Goal: Task Accomplishment & Management: Use online tool/utility

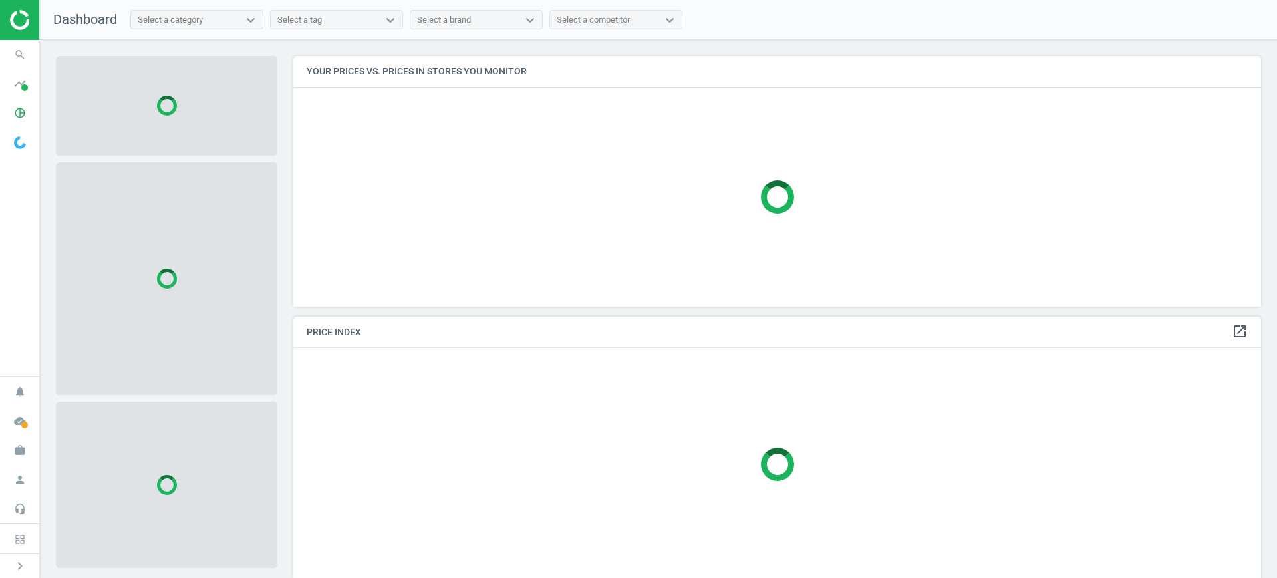
scroll to position [276, 981]
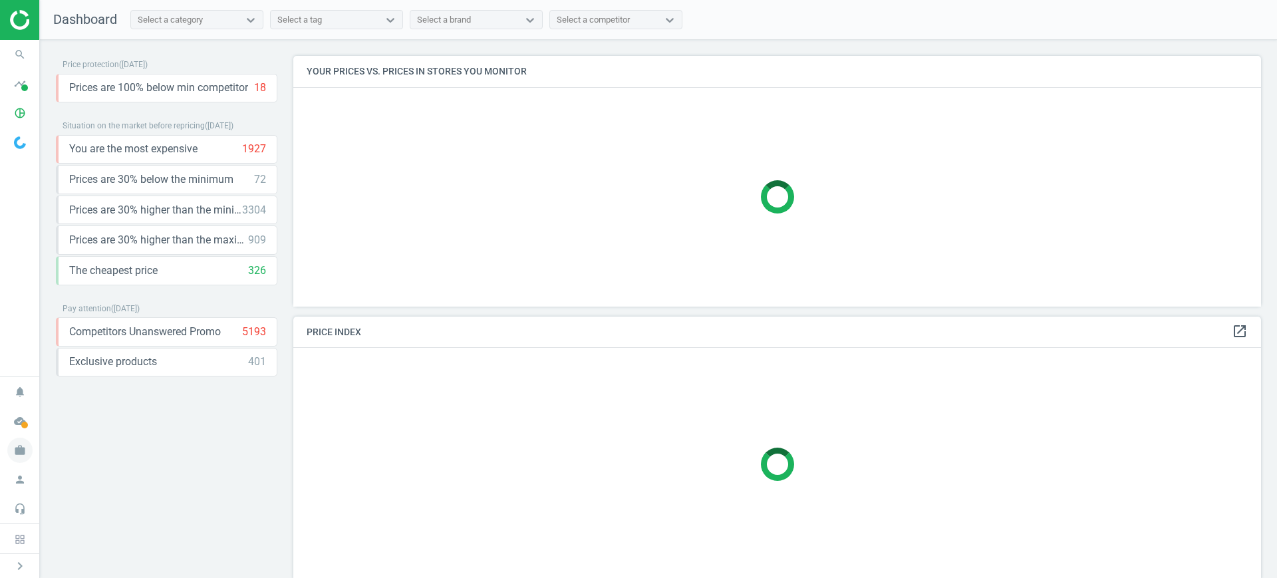
click at [12, 451] on icon "work" at bounding box center [19, 450] width 25 height 25
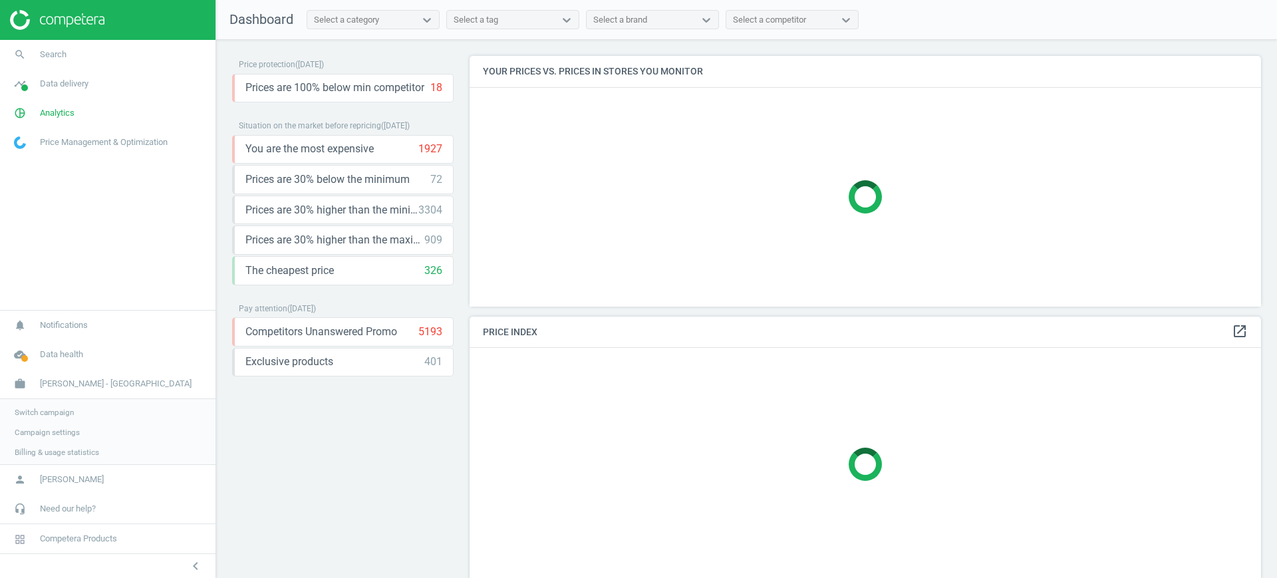
scroll to position [276, 805]
click at [68, 409] on span "Switch campaign" at bounding box center [44, 411] width 59 height 11
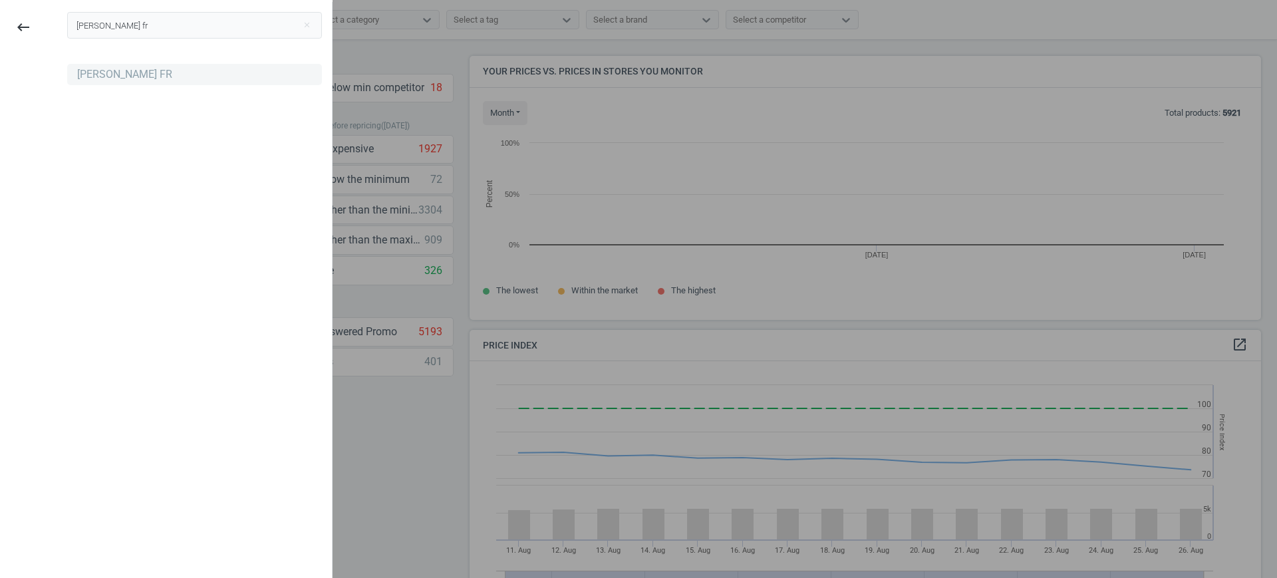
scroll to position [289, 805]
type input "hartmann fr"
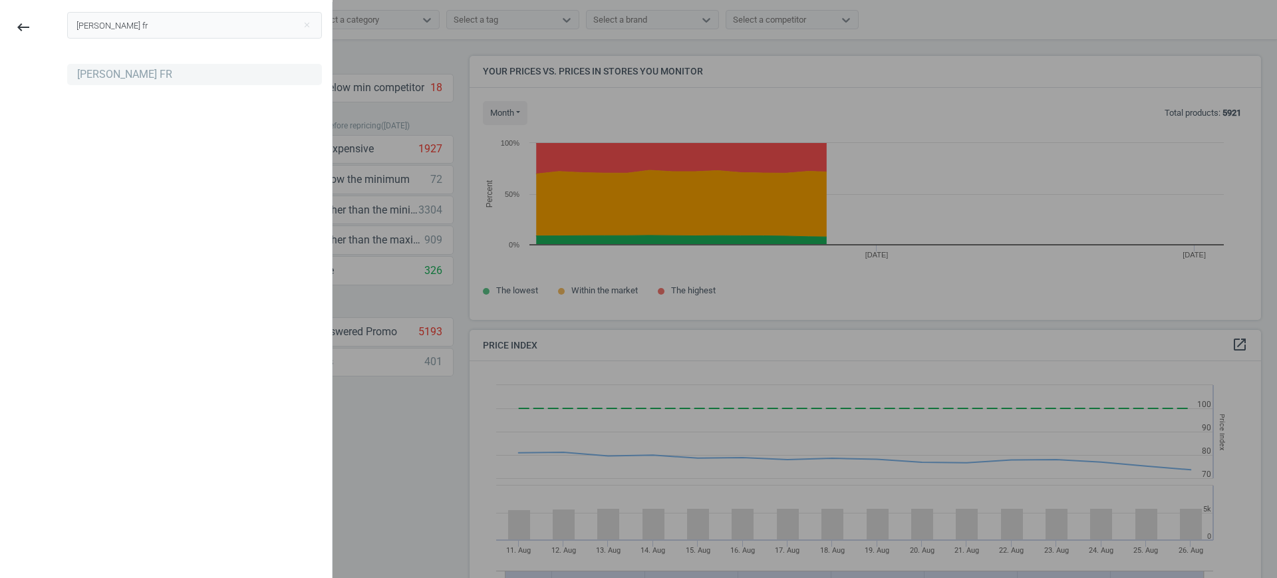
click at [130, 70] on div "[PERSON_NAME] FR" at bounding box center [124, 74] width 95 height 15
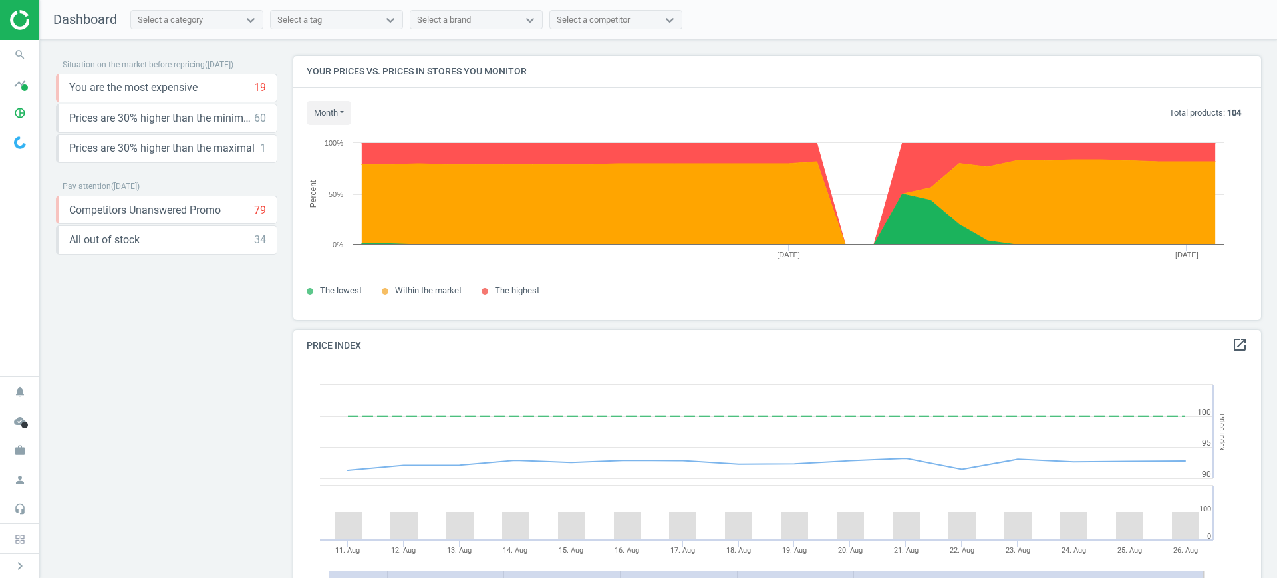
scroll to position [332, 981]
click at [26, 107] on icon "pie_chart_outlined" at bounding box center [19, 112] width 25 height 25
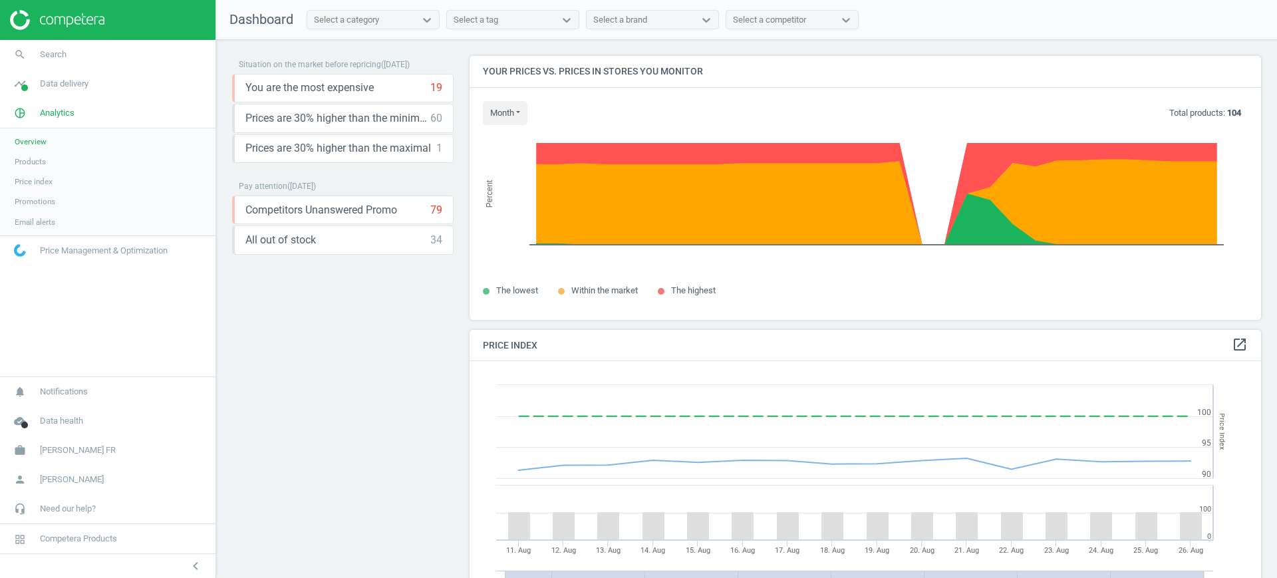
scroll to position [332, 805]
click at [41, 75] on link "timeline Data delivery" at bounding box center [108, 83] width 216 height 29
click at [35, 192] on span "Stores" at bounding box center [26, 193] width 23 height 11
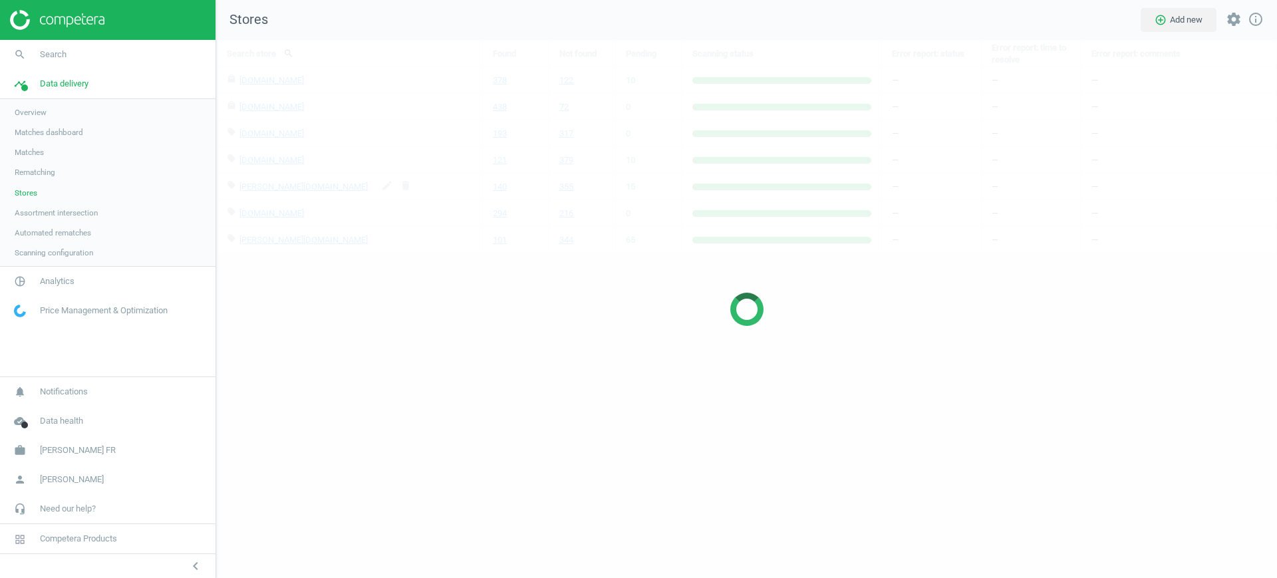
scroll to position [564, 1087]
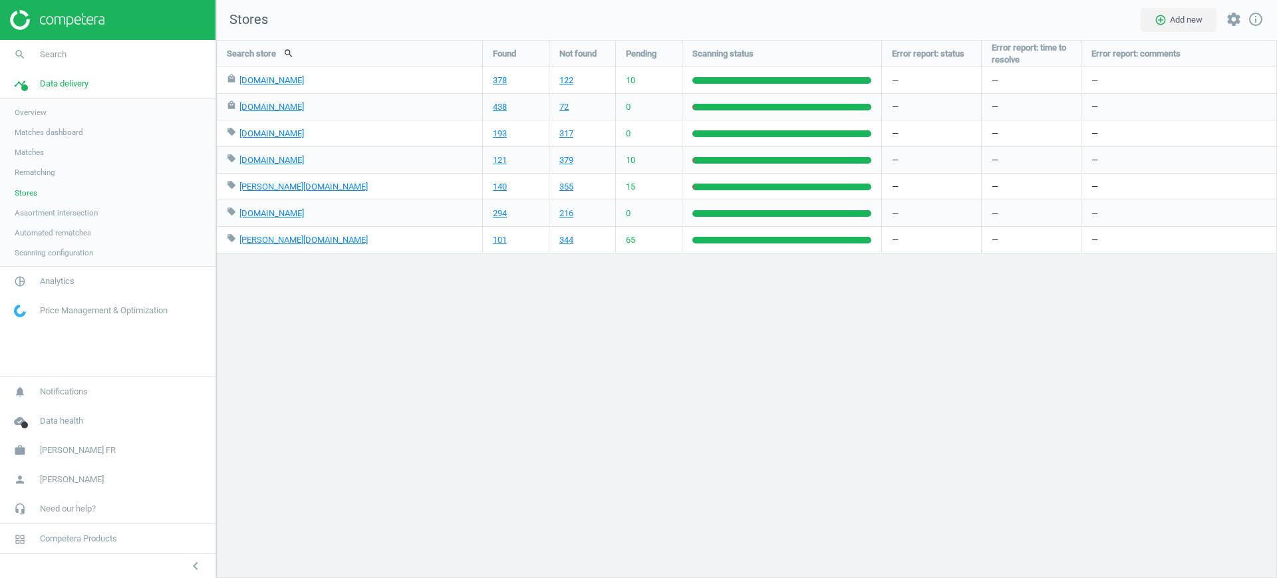
click at [37, 156] on span "Matches" at bounding box center [29, 152] width 29 height 11
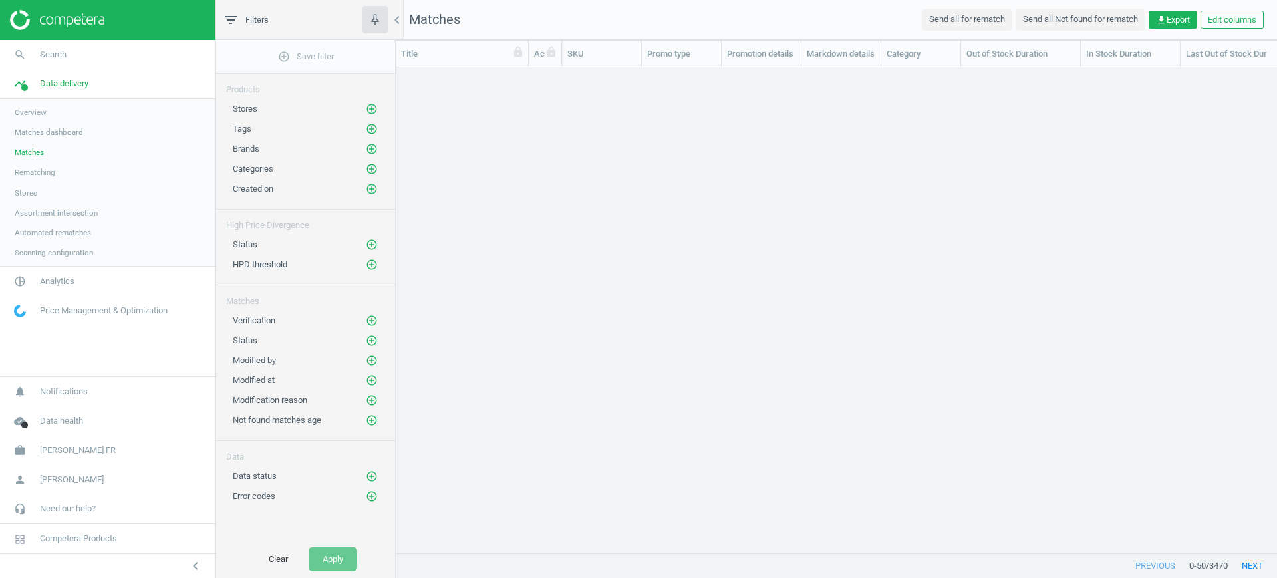
scroll to position [460, 869]
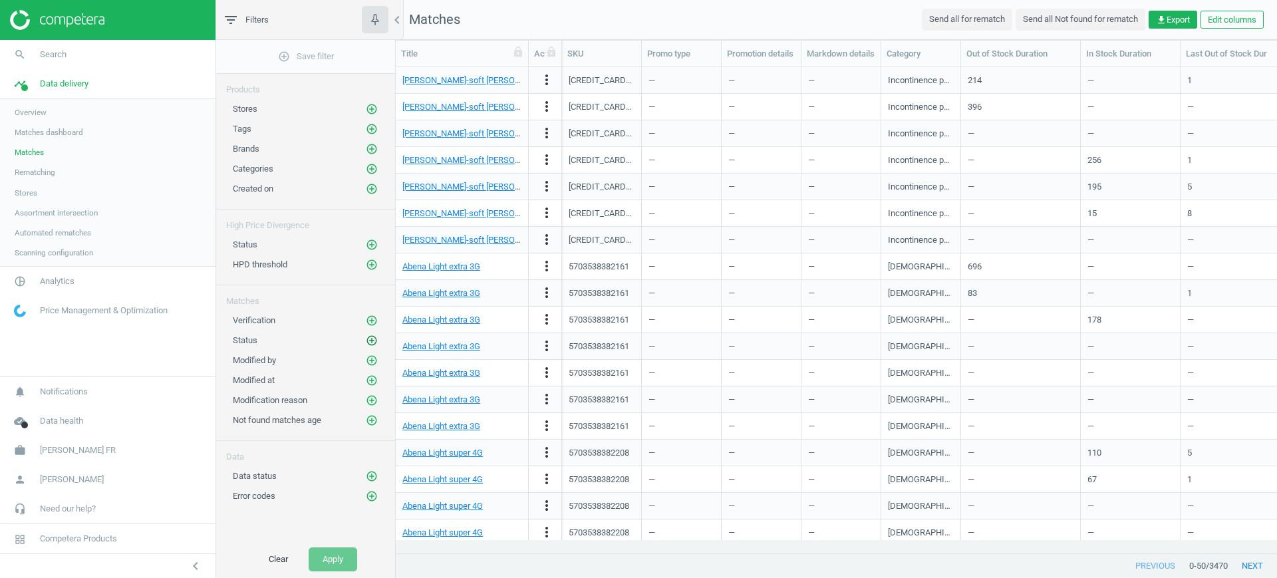
click at [377, 340] on icon "add_circle_outline" at bounding box center [372, 341] width 12 height 12
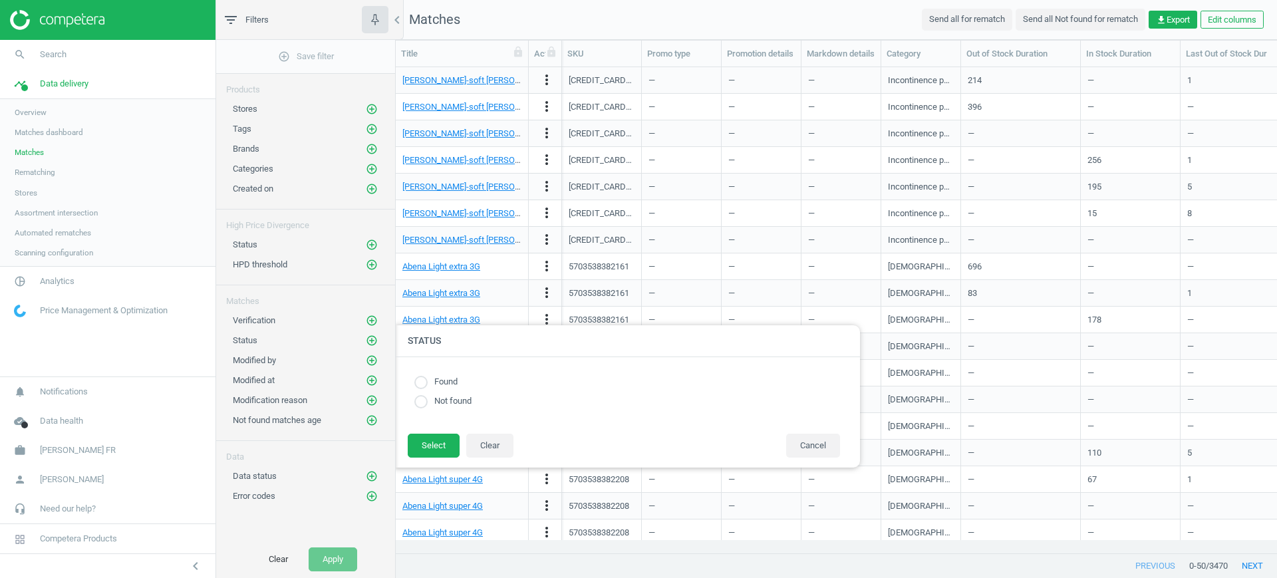
click at [445, 379] on label "Found" at bounding box center [443, 382] width 30 height 13
click at [420, 387] on input "radio" at bounding box center [420, 382] width 13 height 13
radio input "true"
click at [425, 444] on button "Select" at bounding box center [434, 446] width 52 height 24
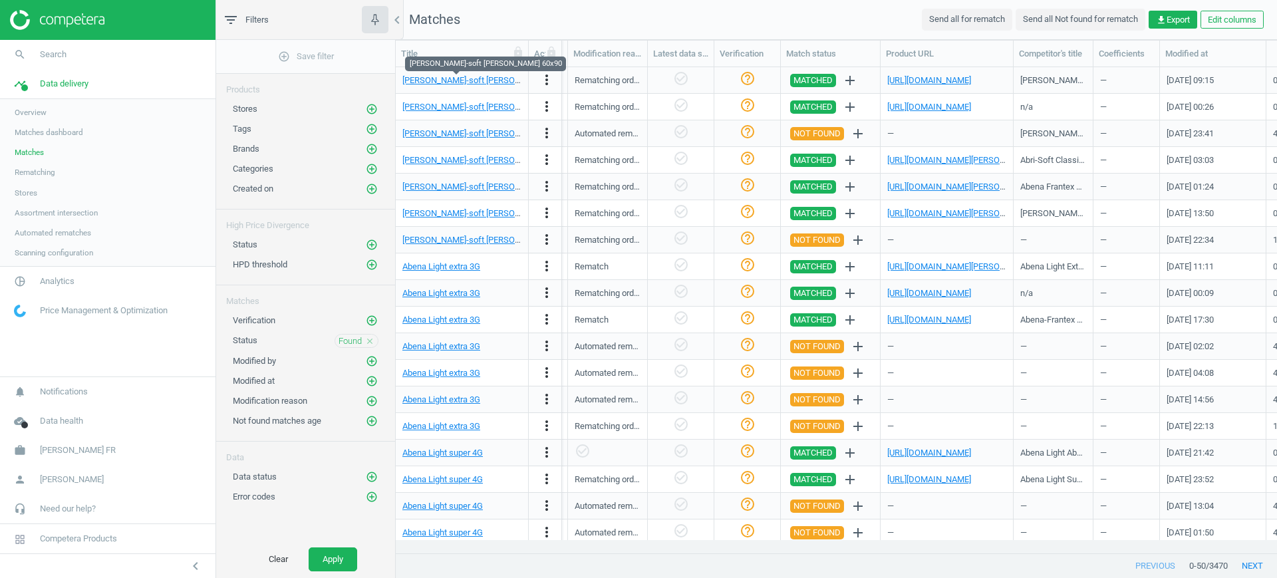
scroll to position [0, 1450]
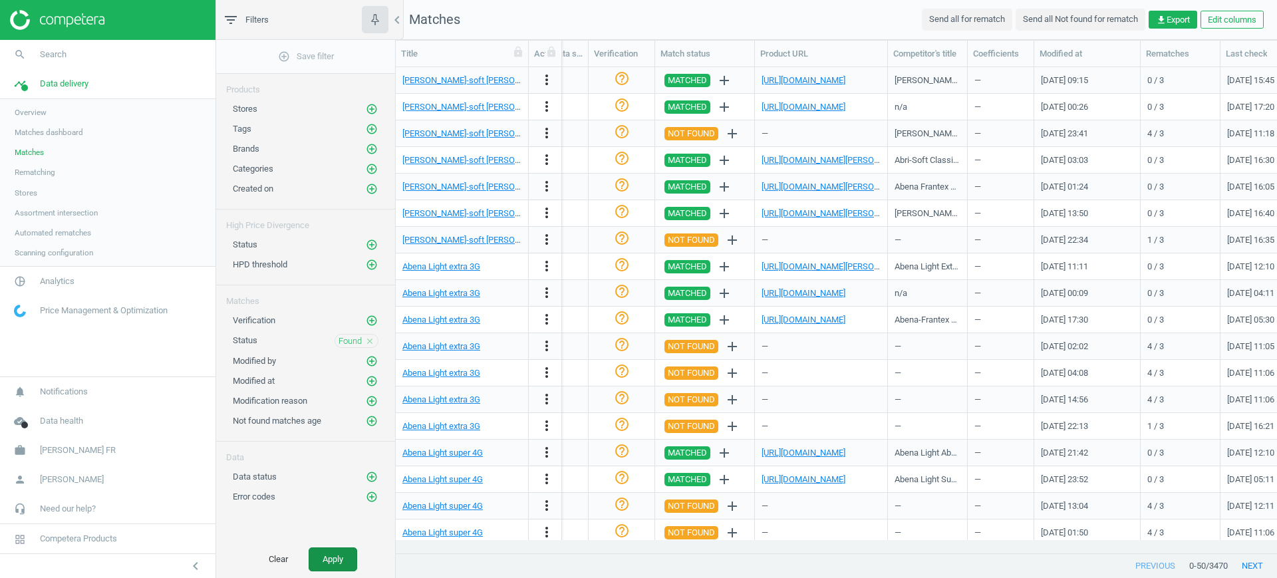
click at [347, 550] on button "Apply" at bounding box center [333, 560] width 49 height 24
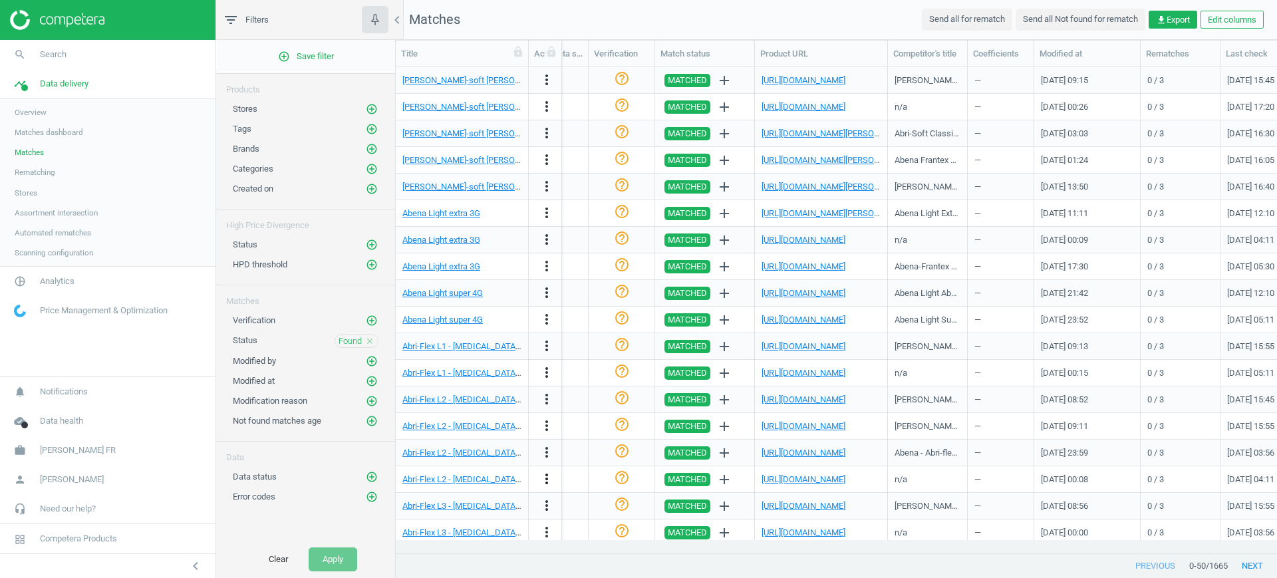
click at [546, 481] on icon "more_vert" at bounding box center [547, 479] width 16 height 16
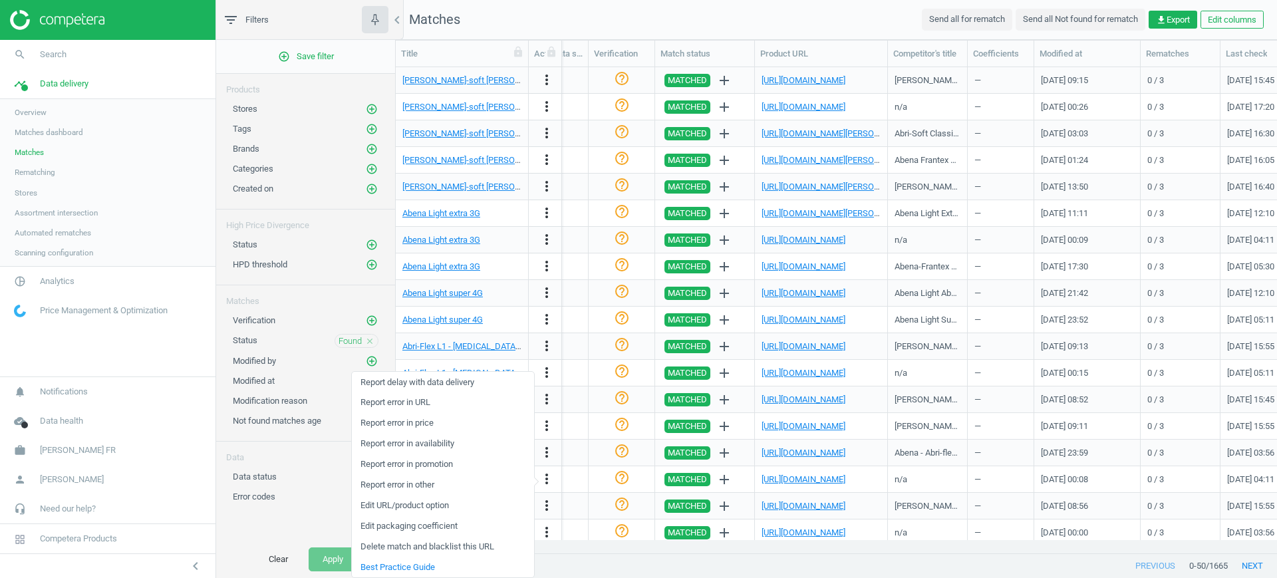
click at [418, 488] on link "Report error in other" at bounding box center [443, 485] width 182 height 21
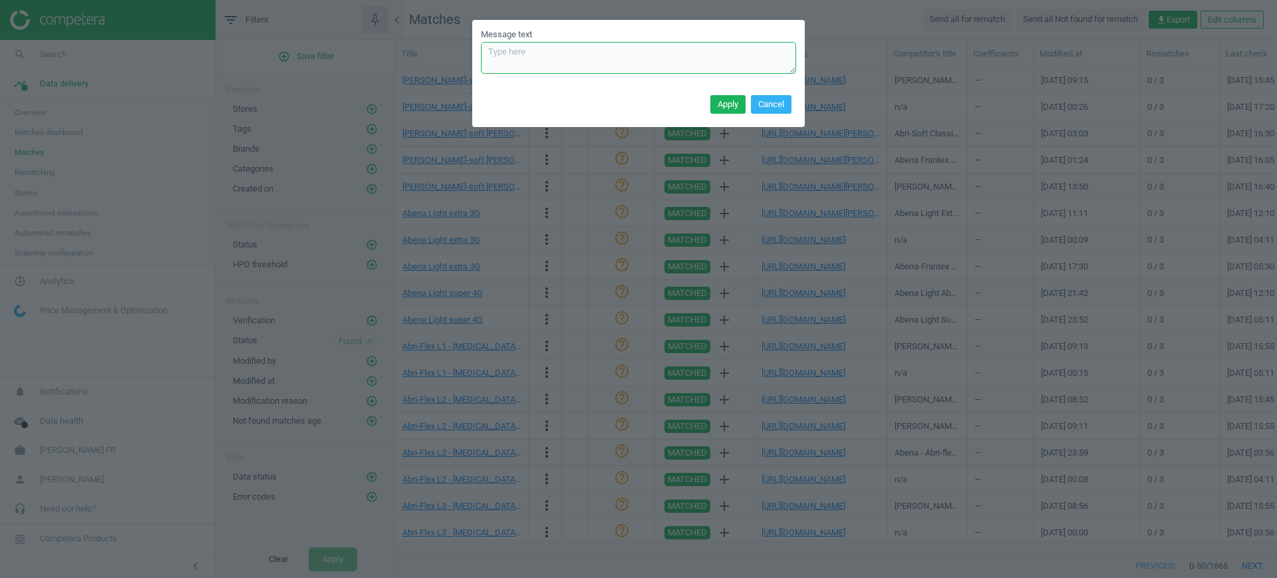
click at [579, 63] on textarea "Message text" at bounding box center [638, 58] width 315 height 32
click at [783, 103] on button "Cancel" at bounding box center [771, 104] width 41 height 19
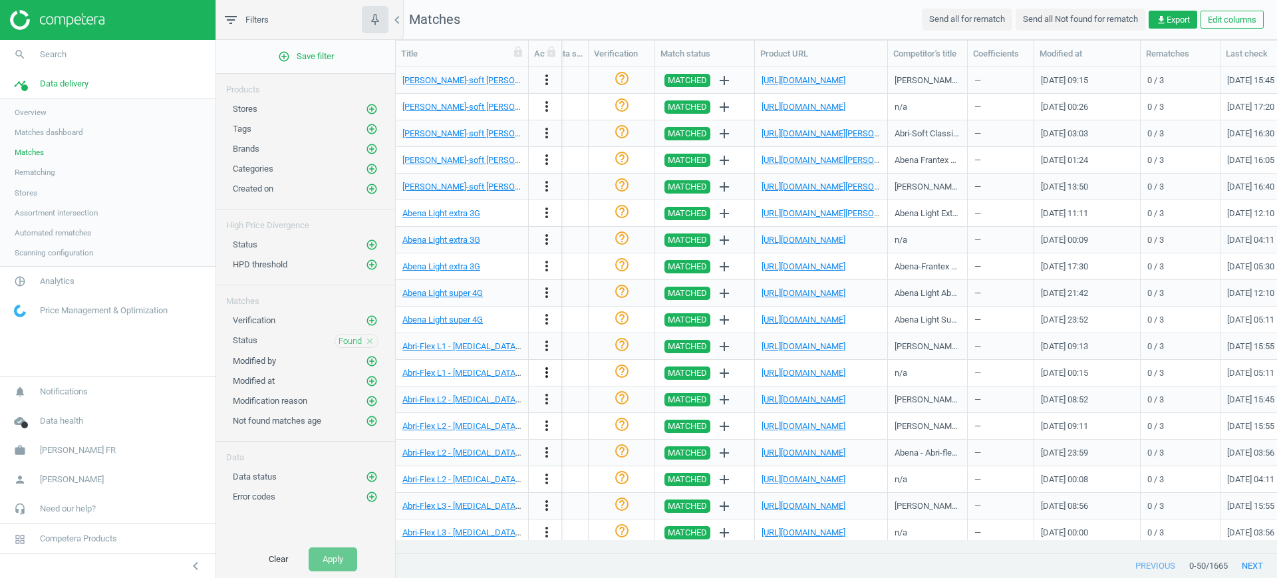
click at [545, 372] on icon "more_vert" at bounding box center [547, 373] width 16 height 16
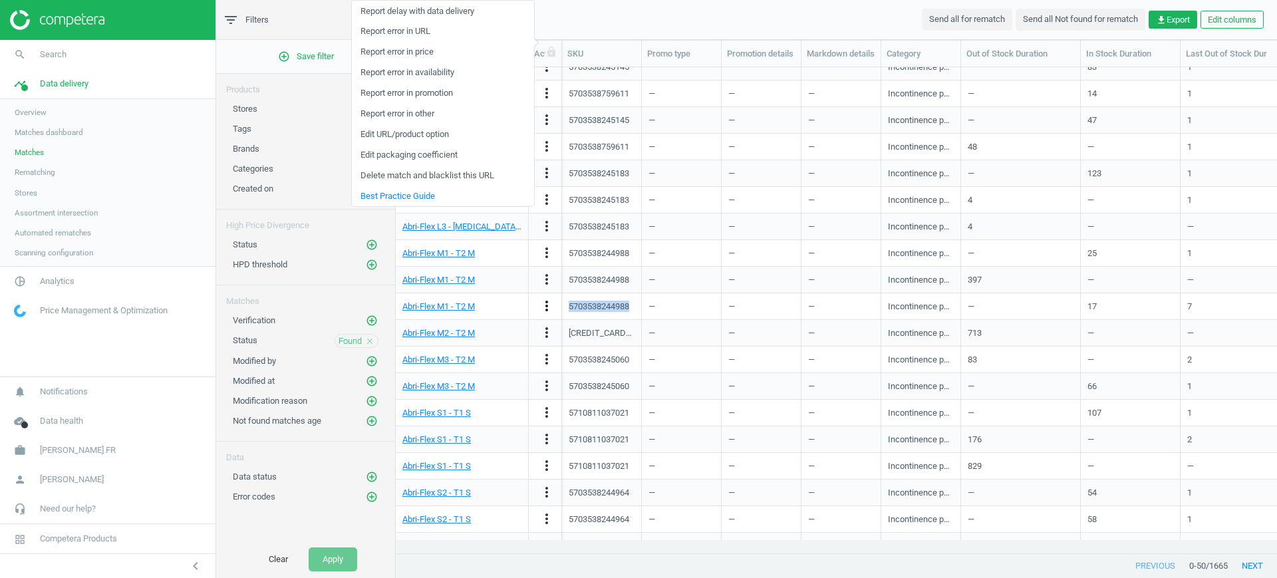
drag, startPoint x: 616, startPoint y: 307, endPoint x: 550, endPoint y: 307, distance: 66.5
click at [550, 307] on div "Abri-Flex M1 - T2 M more_vert 5703538244988 — — — Incontinence pants — 17 7 Abe…" at bounding box center [836, 306] width 881 height 27
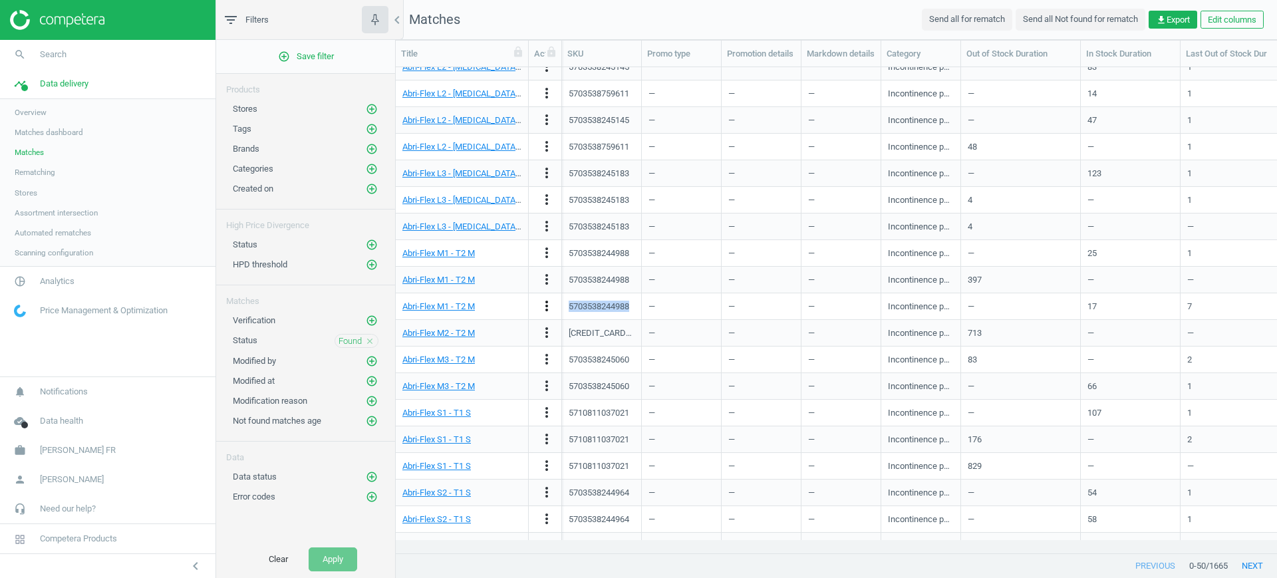
copy div "5703538244988"
click at [33, 285] on span "pie_chart_outlined" at bounding box center [20, 281] width 40 height 29
click at [31, 162] on span "Products" at bounding box center [30, 161] width 31 height 11
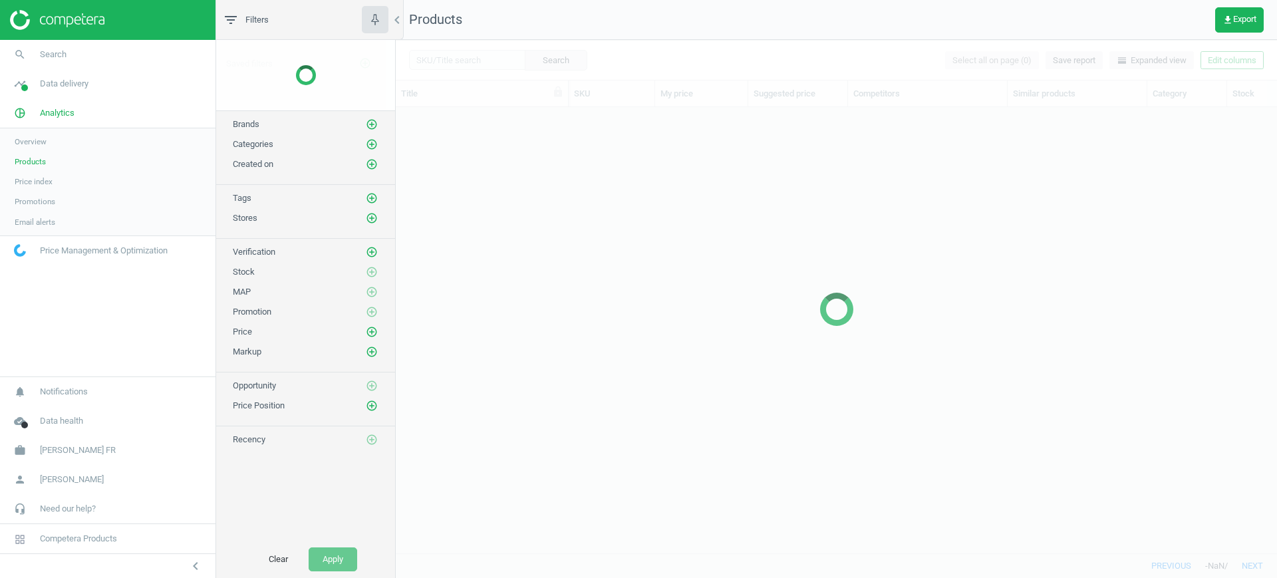
scroll to position [420, 869]
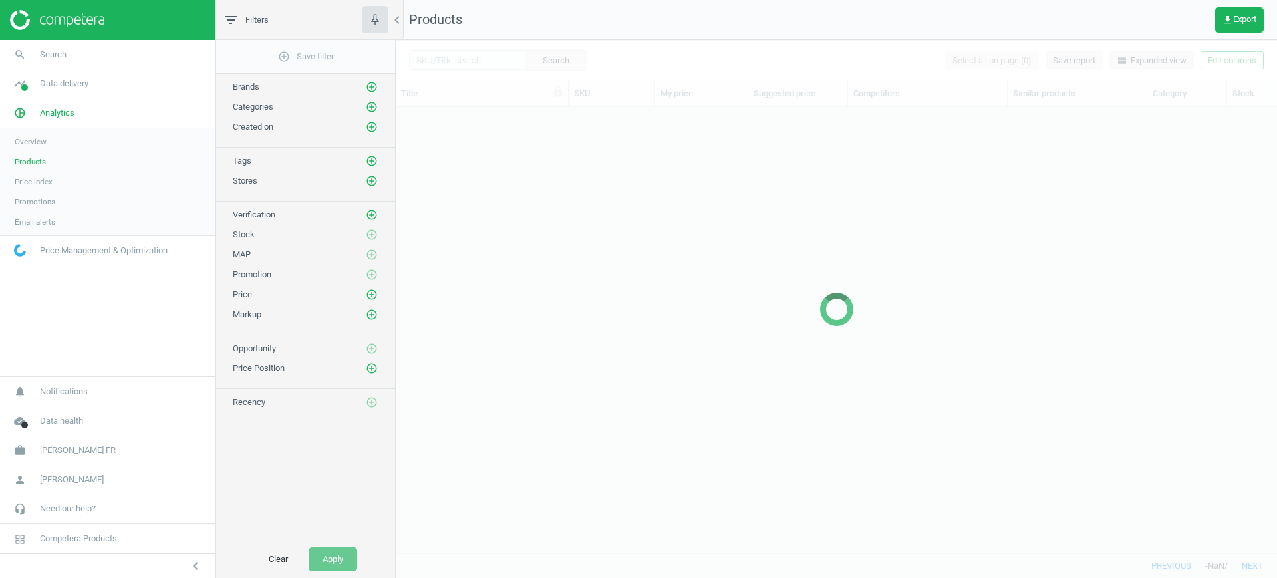
click at [462, 59] on div at bounding box center [836, 309] width 881 height 538
click at [464, 59] on div at bounding box center [836, 309] width 881 height 538
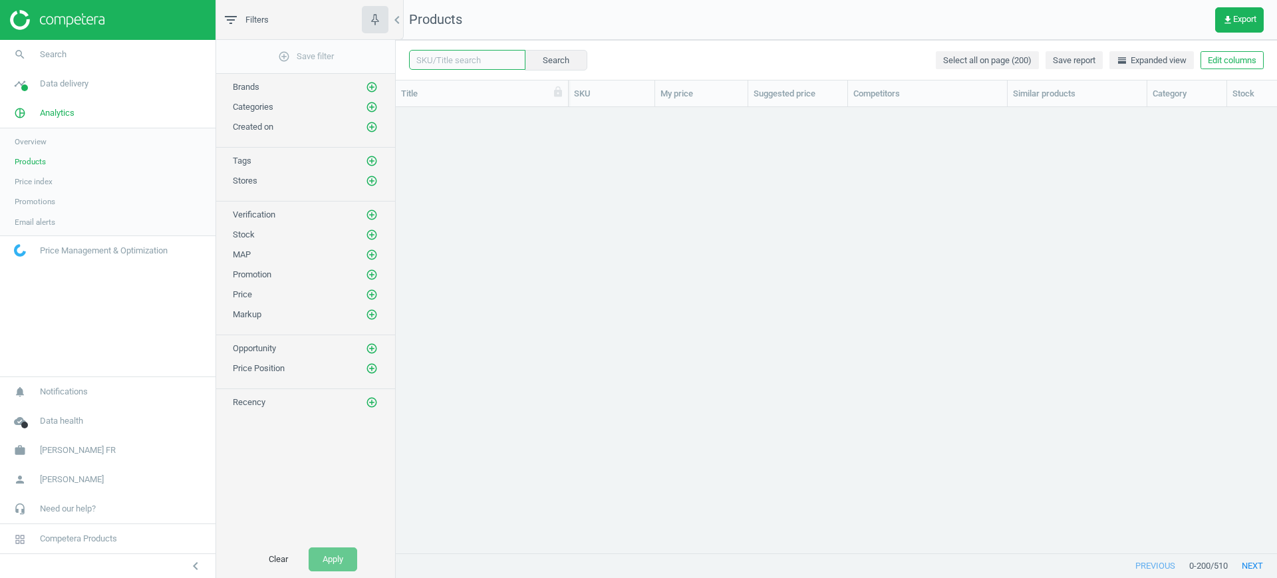
click at [469, 59] on input "text" at bounding box center [467, 60] width 116 height 20
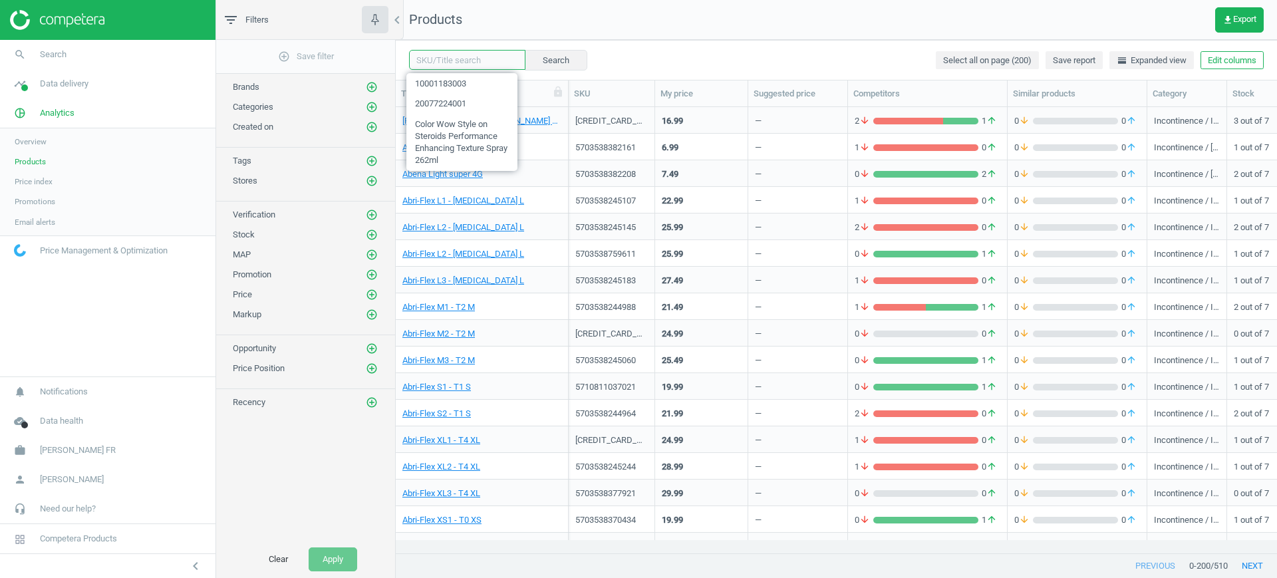
paste input "5703538244988"
click at [548, 61] on button "Search" at bounding box center [555, 60] width 63 height 20
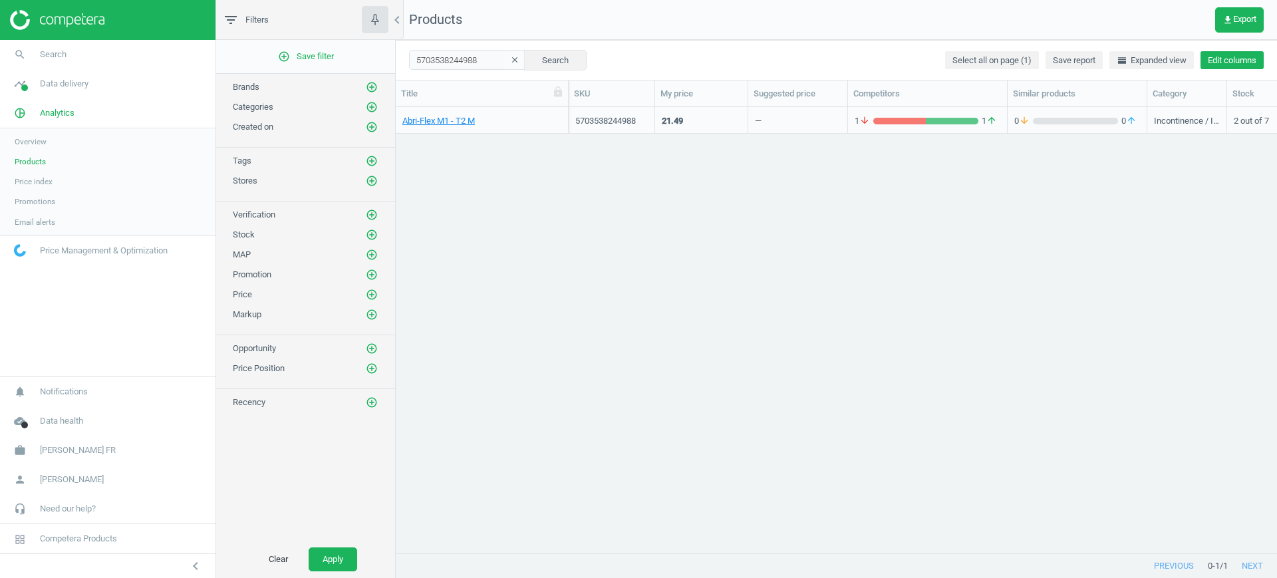
click at [1240, 66] on button "Edit columns" at bounding box center [1232, 60] width 63 height 19
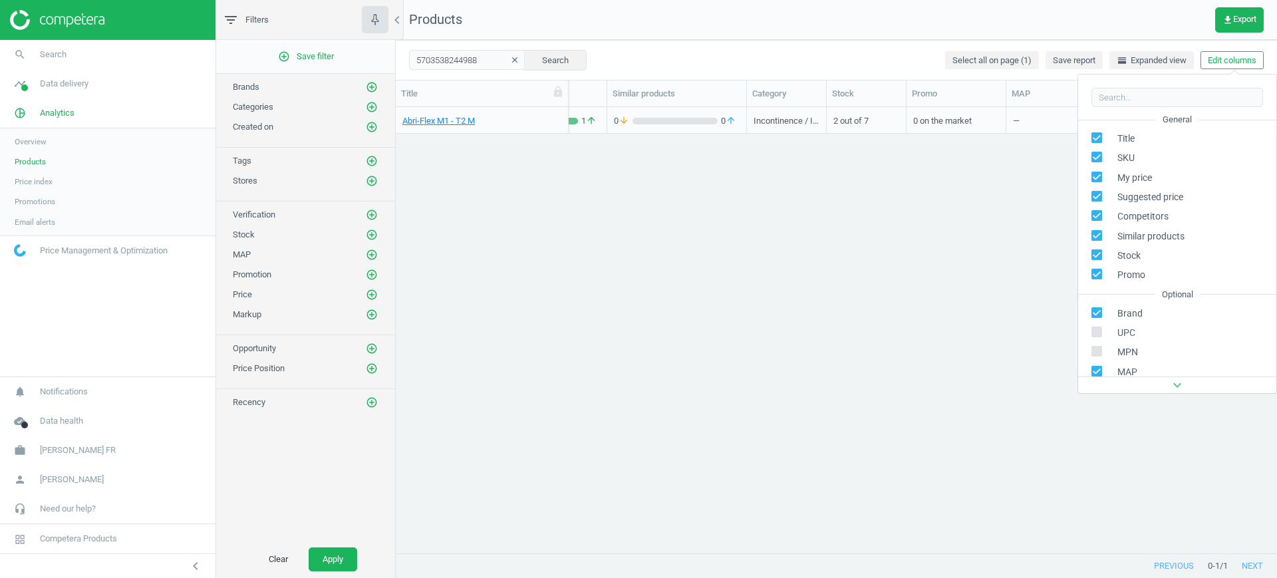
scroll to position [0, 400]
click at [814, 254] on div "Abri-Flex M1 - T2 M 5703538244988 21.49 — 1 arrow_downward 1 arrow_upward 0 arr…" at bounding box center [836, 323] width 881 height 433
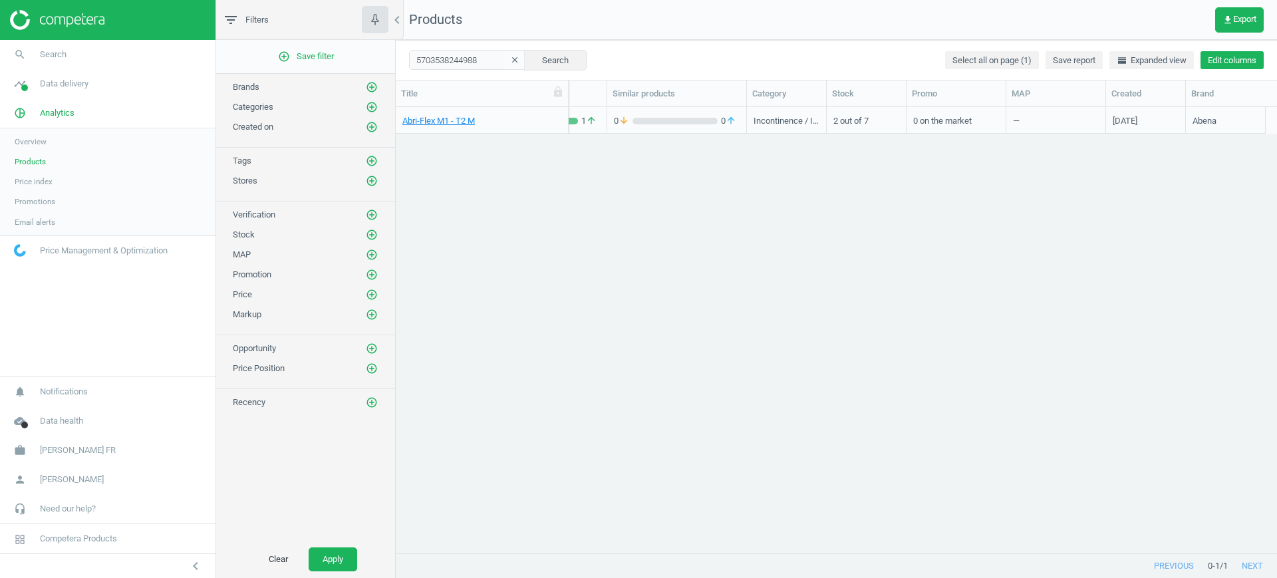
click at [1241, 53] on button "Edit columns" at bounding box center [1232, 60] width 63 height 19
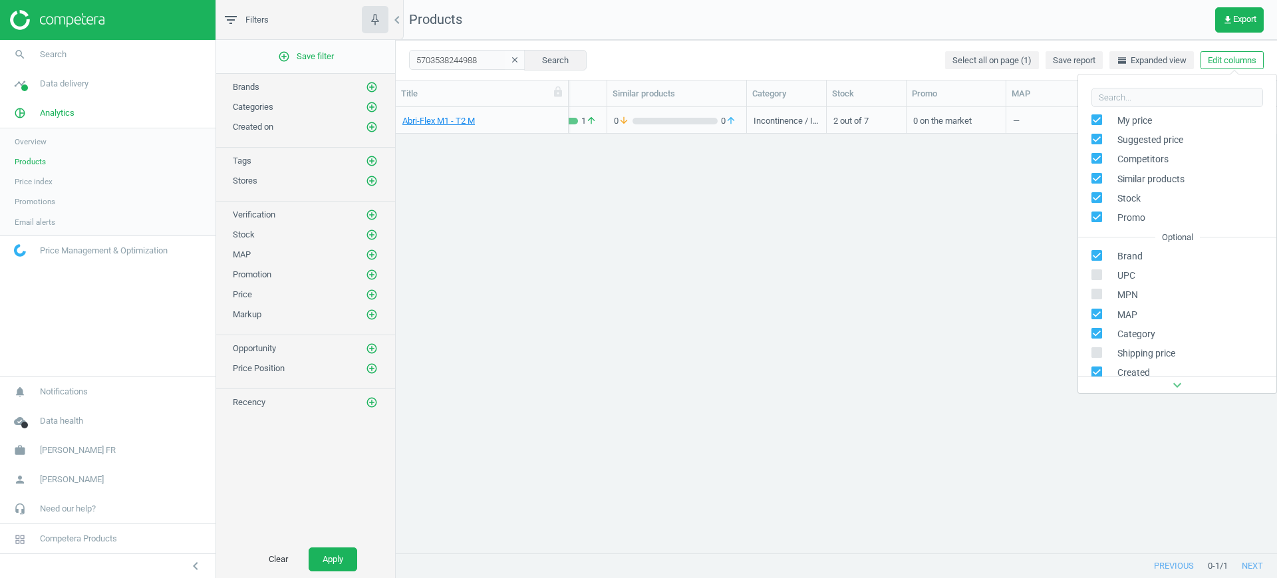
scroll to position [166, 0]
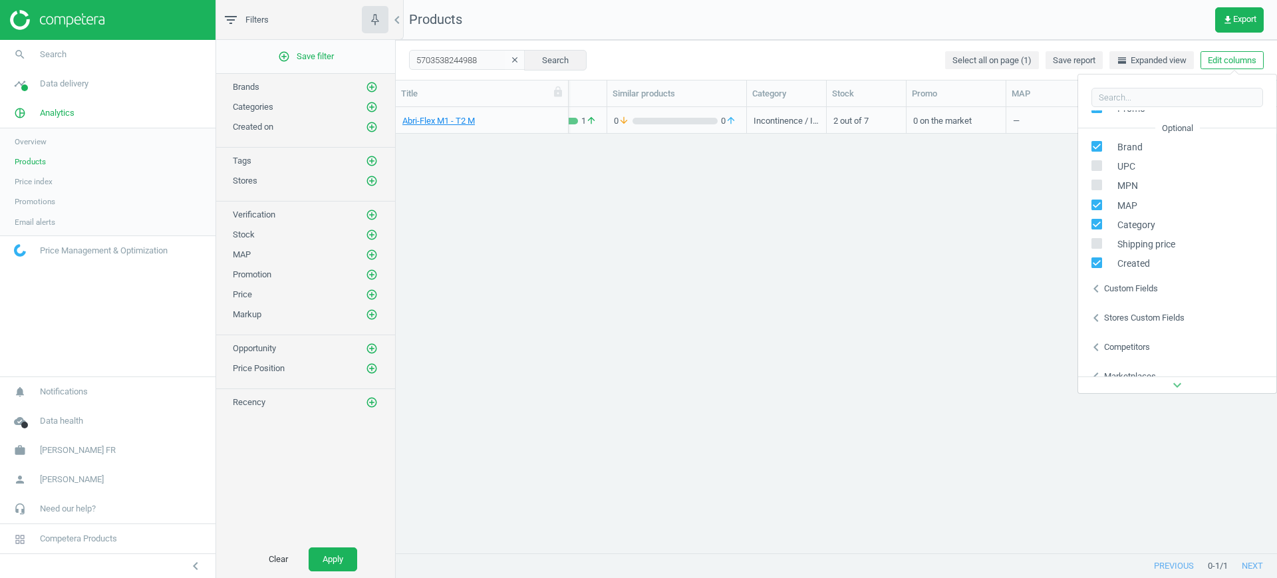
click at [1115, 292] on div "Custom fields" at bounding box center [1131, 289] width 54 height 12
click at [1116, 319] on div "Stores custom fields" at bounding box center [1144, 318] width 80 height 12
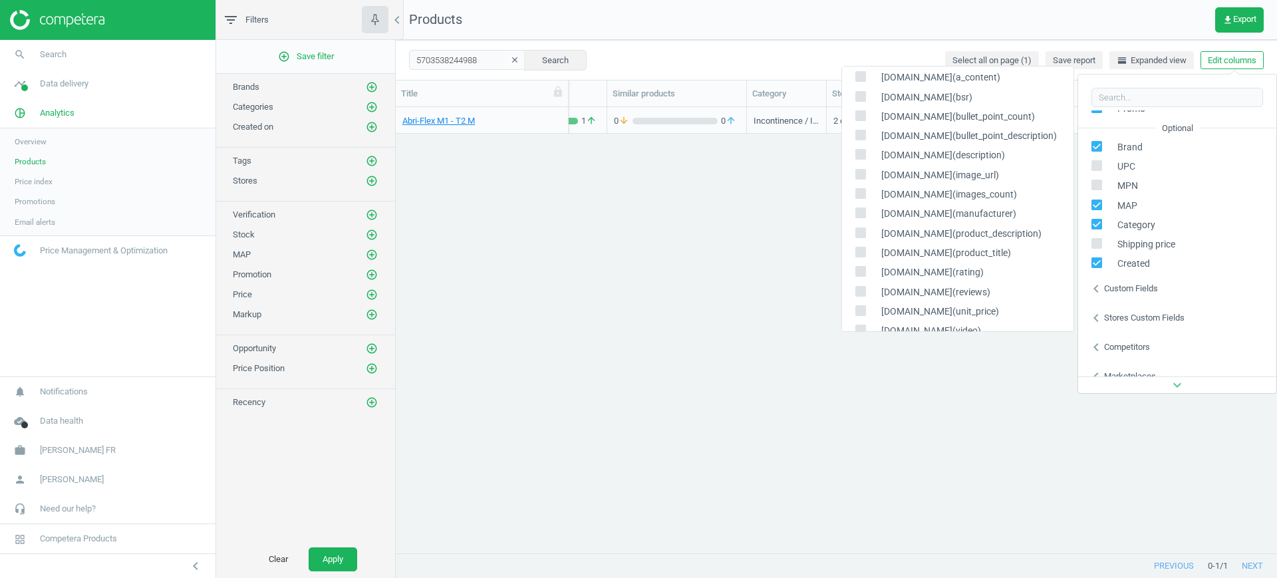
scroll to position [0, 0]
click at [1108, 349] on div "Competitors" at bounding box center [1127, 347] width 46 height 12
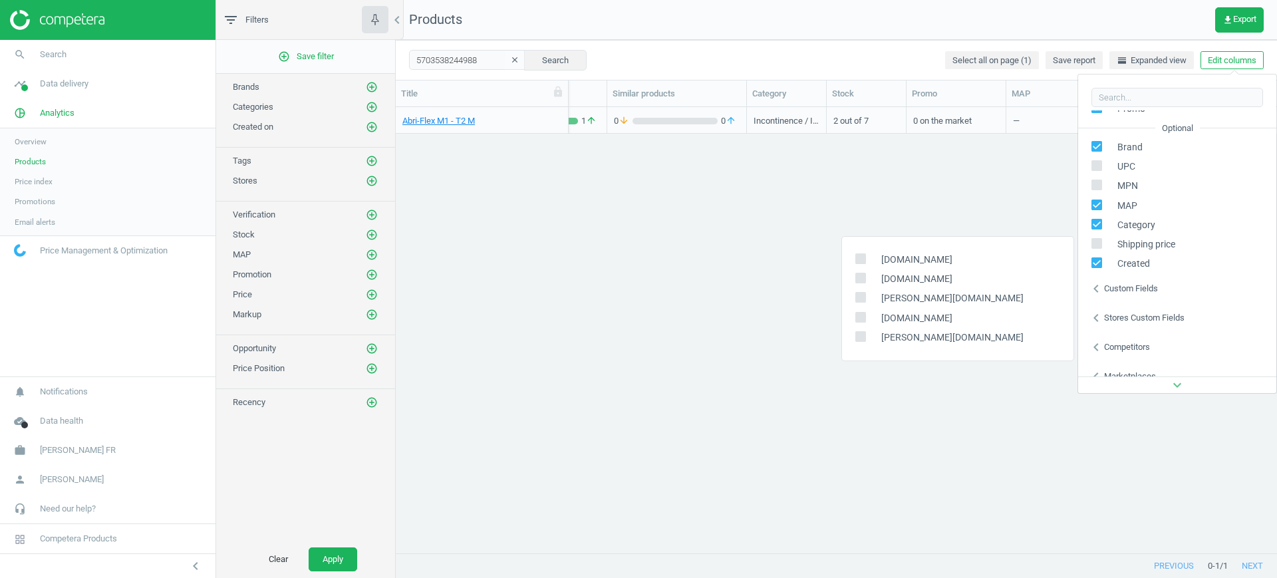
click at [1108, 349] on div "Competitors" at bounding box center [1127, 347] width 46 height 12
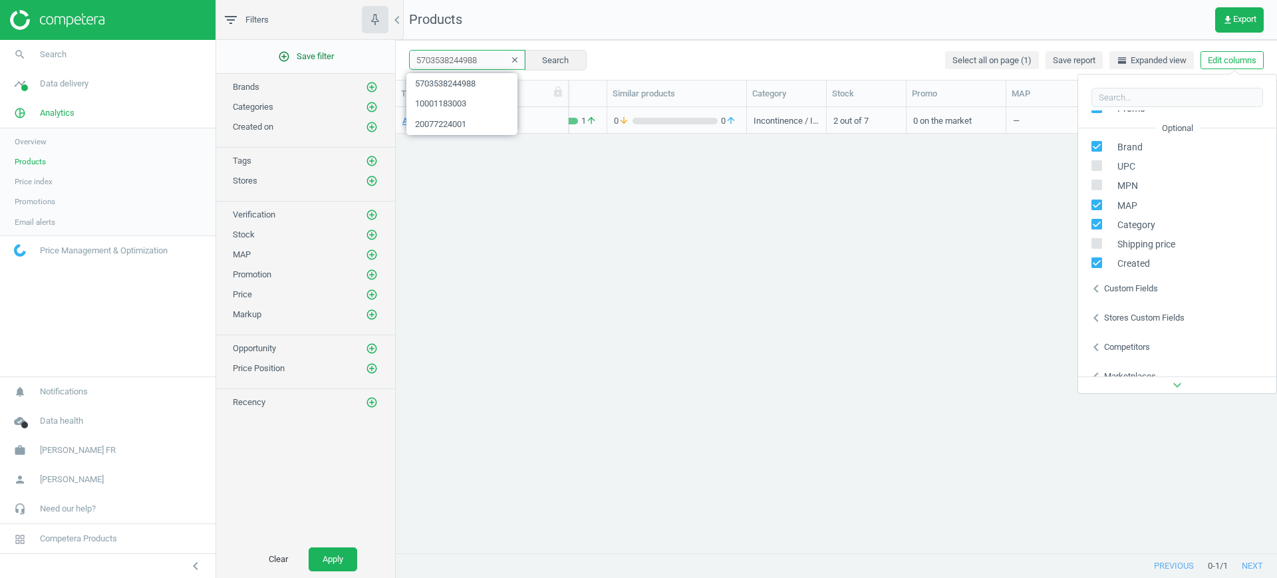
drag, startPoint x: 486, startPoint y: 58, endPoint x: 352, endPoint y: 49, distance: 134.7
click at [352, 49] on div "filter_list Filters chevron_left add_circle_outline Save filter Brands add_circ…" at bounding box center [746, 289] width 1061 height 578
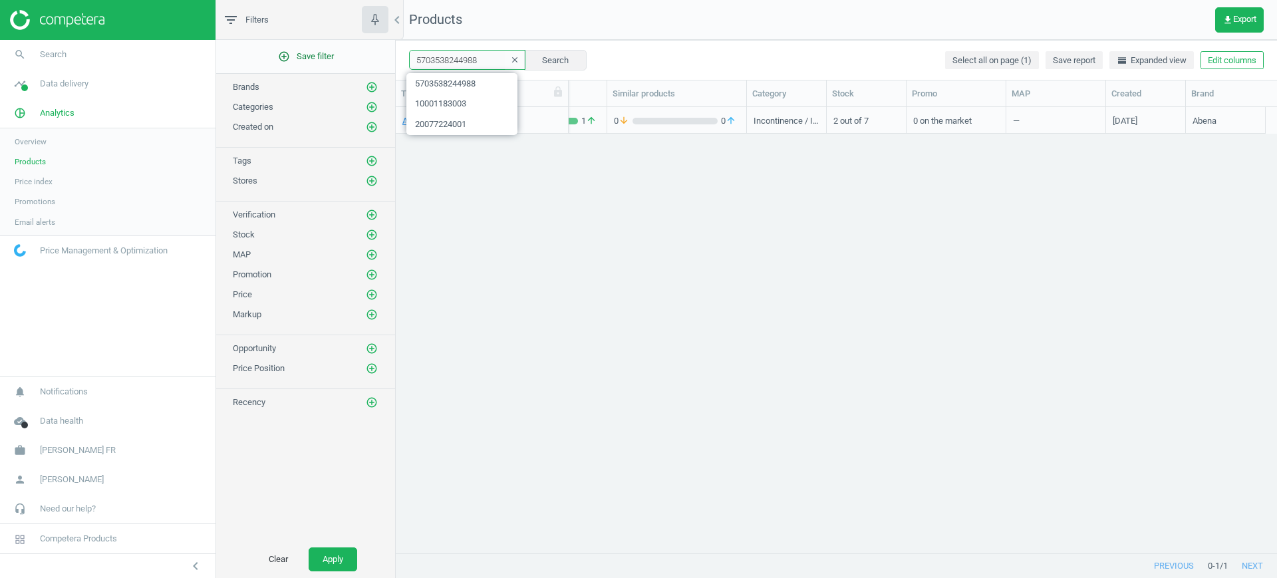
paste input "4052199262109"
type input "4052199262109"
click at [549, 60] on button "Search" at bounding box center [555, 60] width 63 height 20
click at [438, 115] on link "Huile protectrice 200ml - spray" at bounding box center [459, 121] width 114 height 12
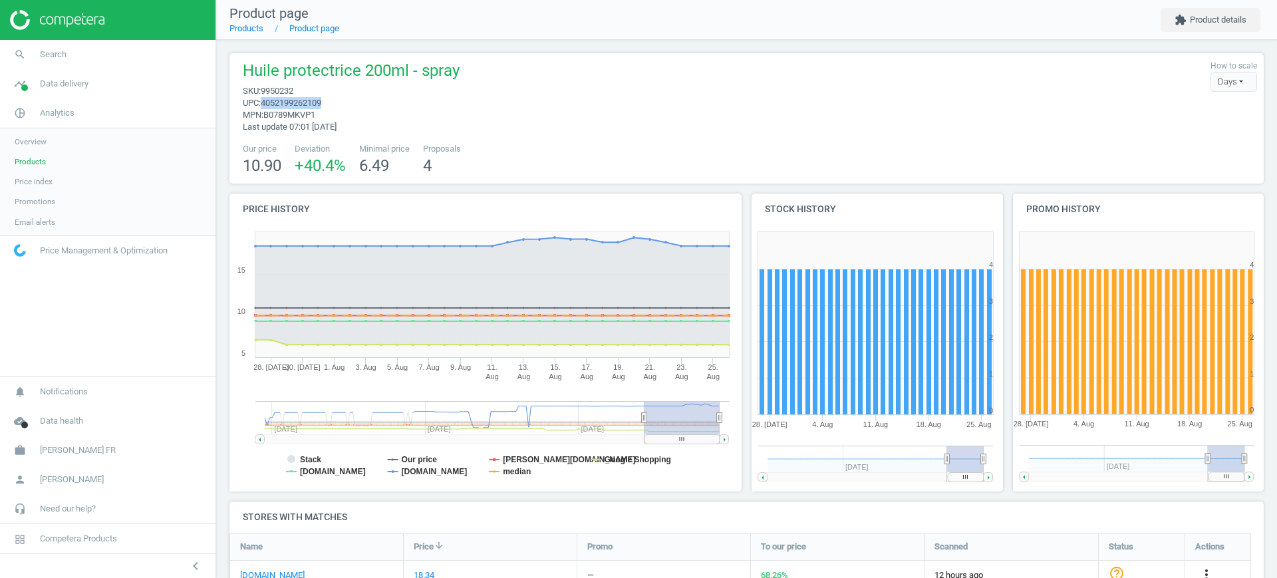
drag, startPoint x: 333, startPoint y: 102, endPoint x: 265, endPoint y: 104, distance: 67.9
click at [265, 104] on span "upc : 4052199262109" at bounding box center [351, 103] width 217 height 12
copy span "4052199262109"
drag, startPoint x: 299, startPoint y: 88, endPoint x: 265, endPoint y: 88, distance: 34.6
click at [265, 88] on span "sku : 9950232" at bounding box center [351, 91] width 217 height 12
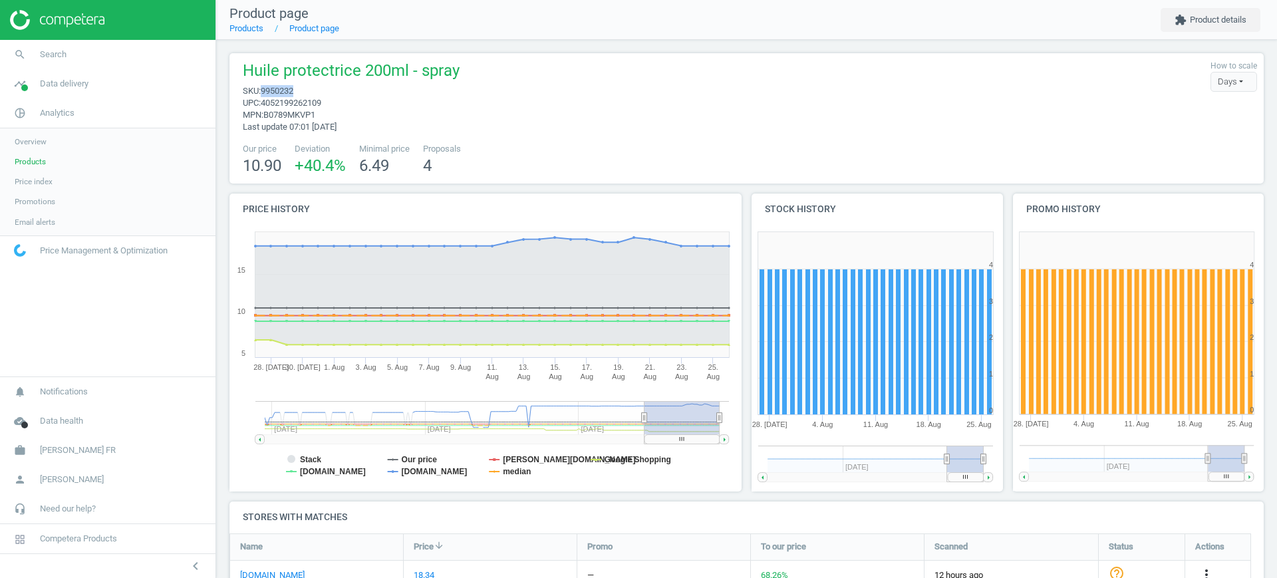
copy span "9950232"
click at [39, 73] on span "timeline" at bounding box center [20, 83] width 40 height 29
click at [35, 189] on span "Stores" at bounding box center [26, 193] width 23 height 11
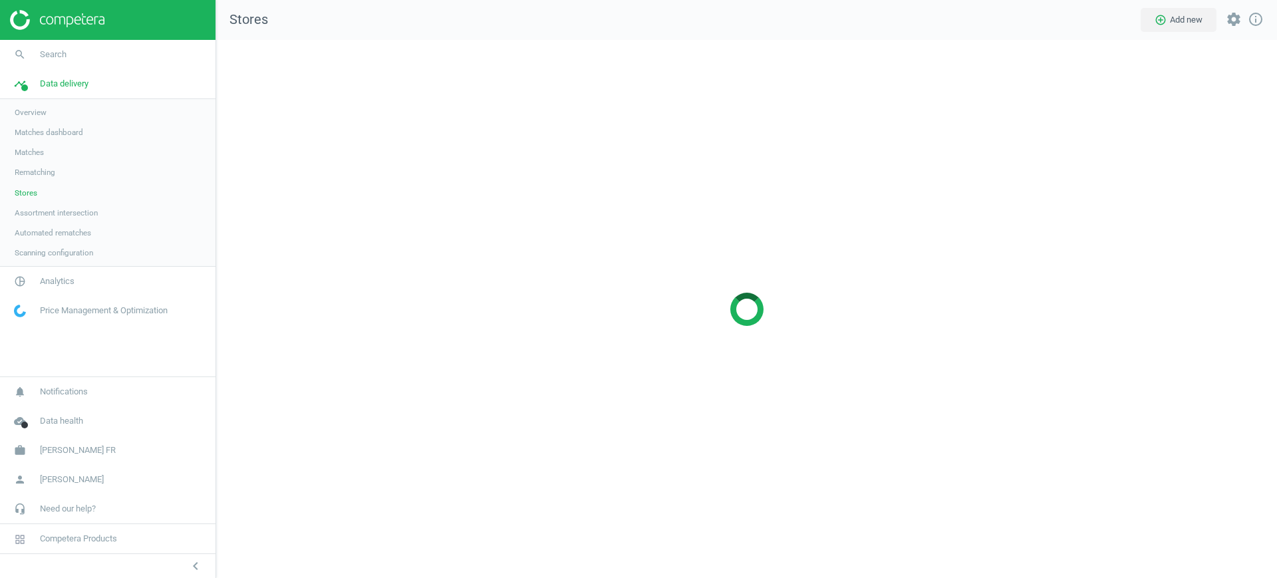
scroll to position [564, 1087]
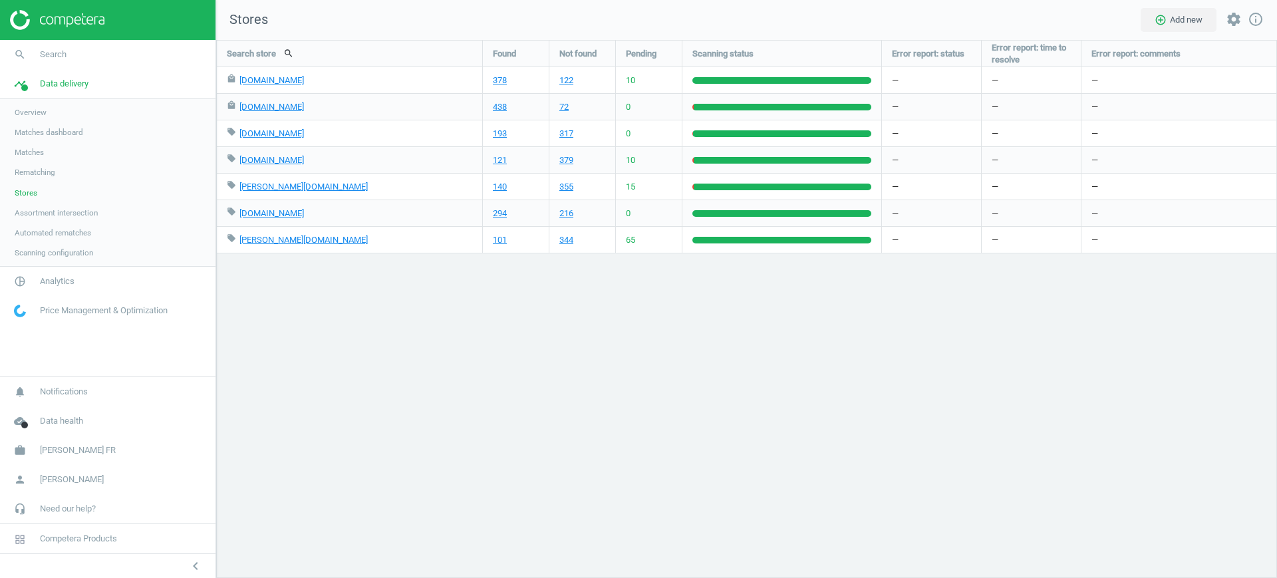
click at [38, 152] on span "Matches" at bounding box center [29, 152] width 29 height 11
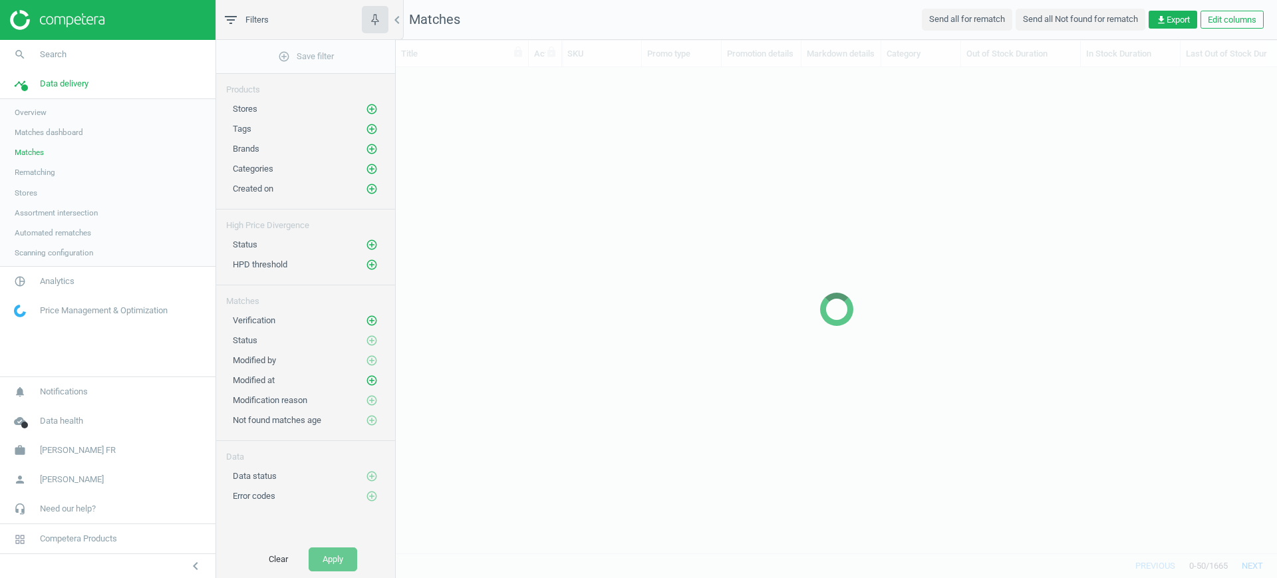
scroll to position [460, 869]
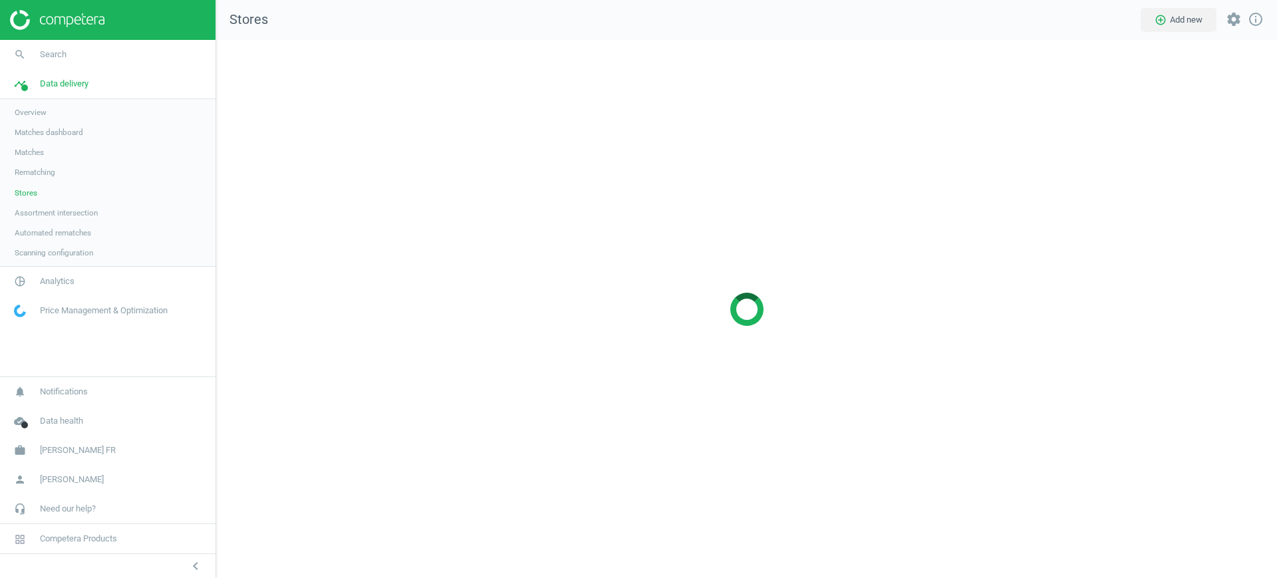
scroll to position [564, 1087]
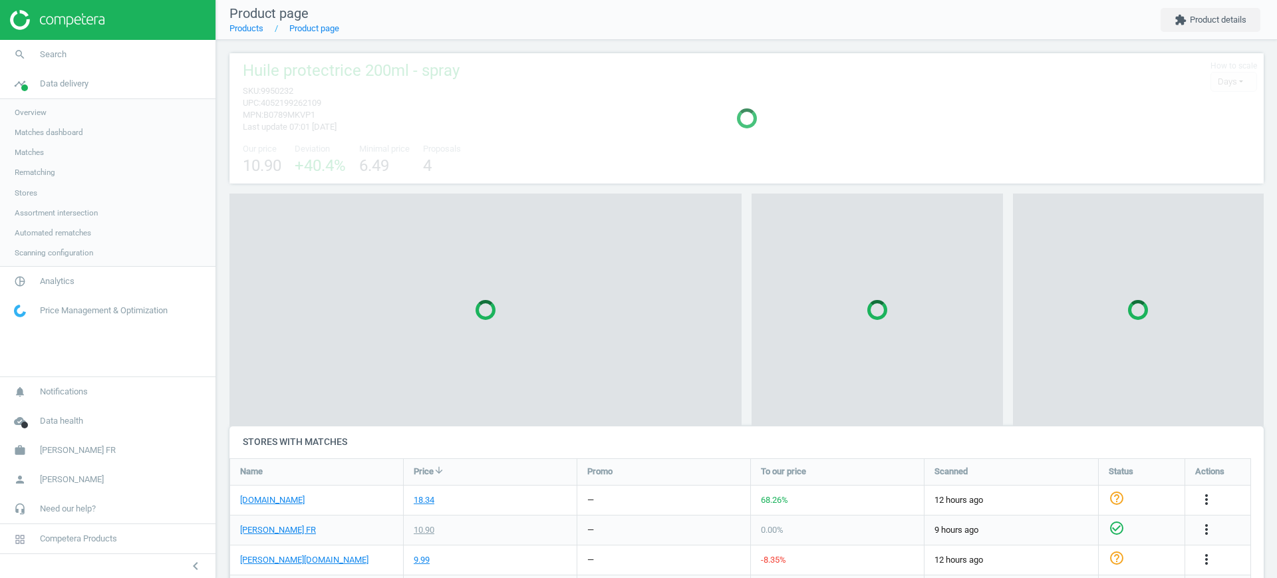
scroll to position [442, 1048]
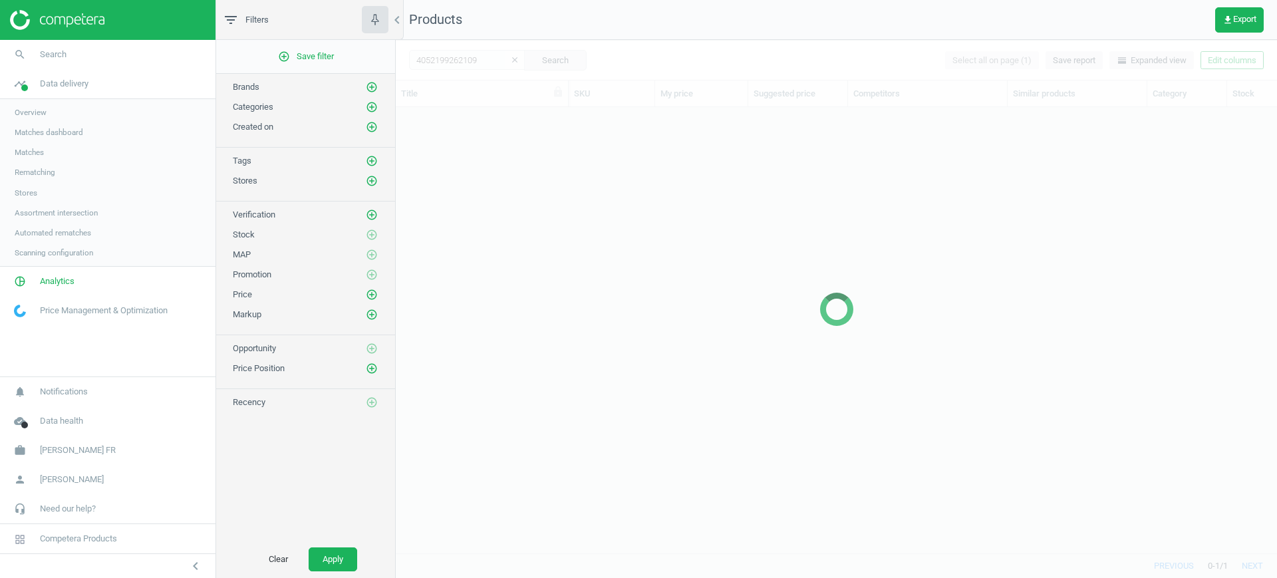
scroll to position [13, 13]
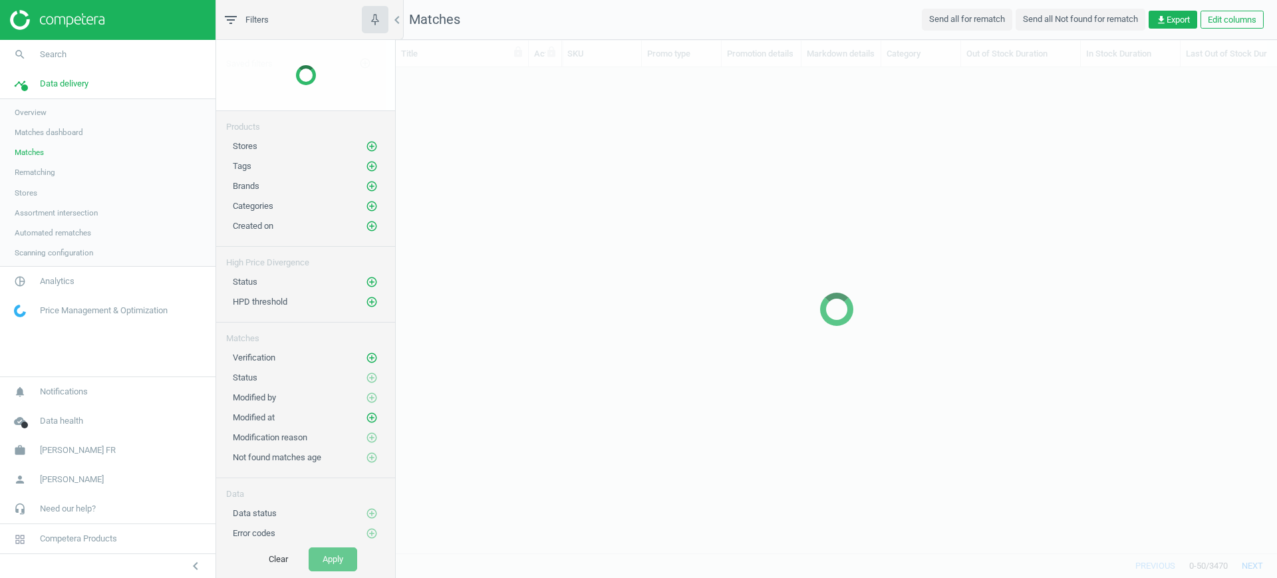
scroll to position [460, 869]
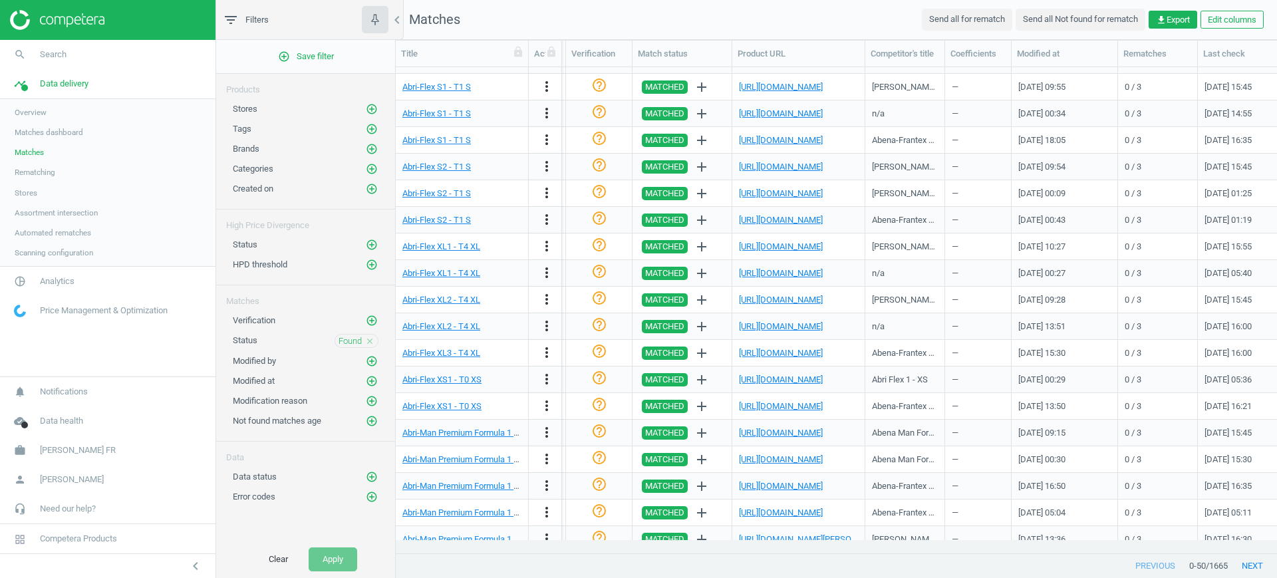
scroll to position [748, 0]
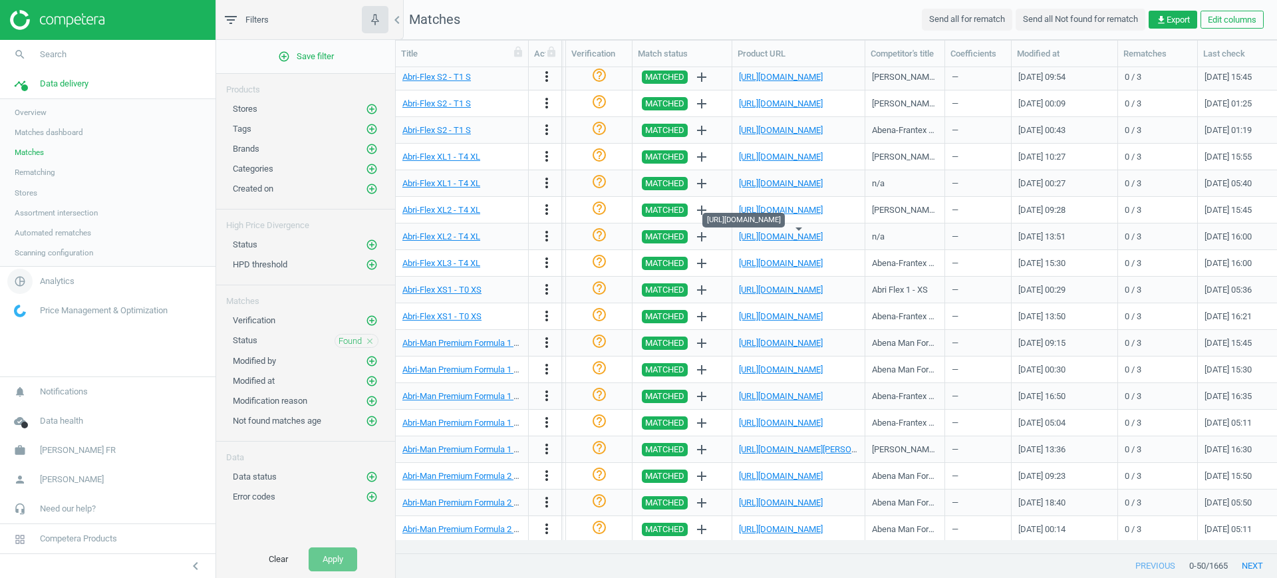
click at [53, 279] on span "Analytics" at bounding box center [57, 281] width 35 height 12
click at [23, 153] on link "Products" at bounding box center [108, 162] width 216 height 20
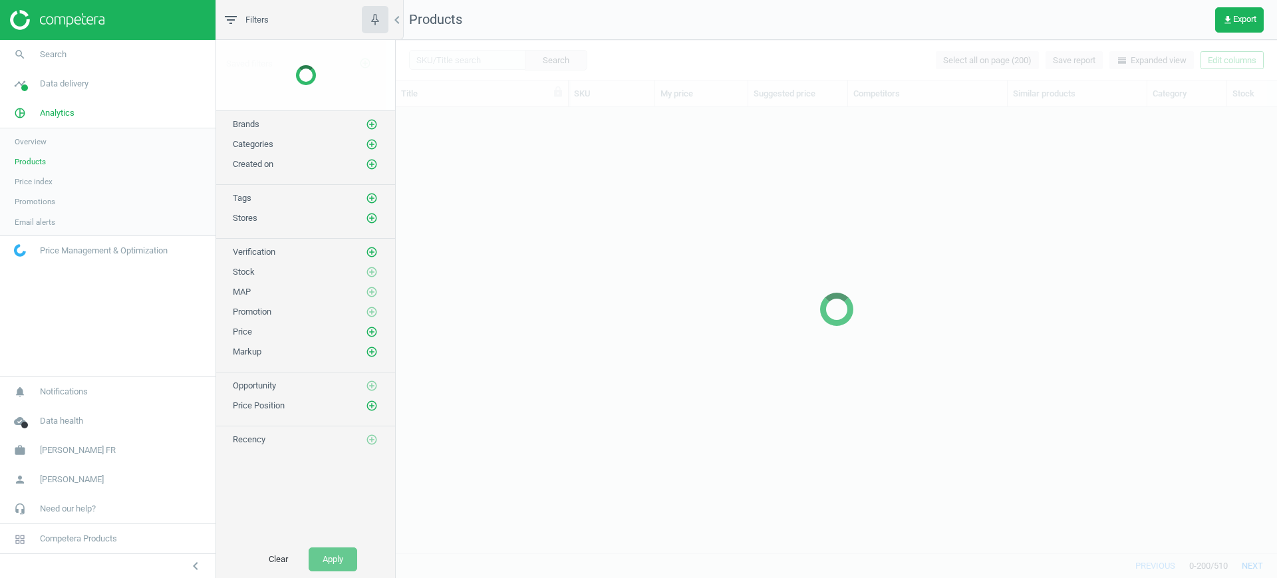
scroll to position [420, 869]
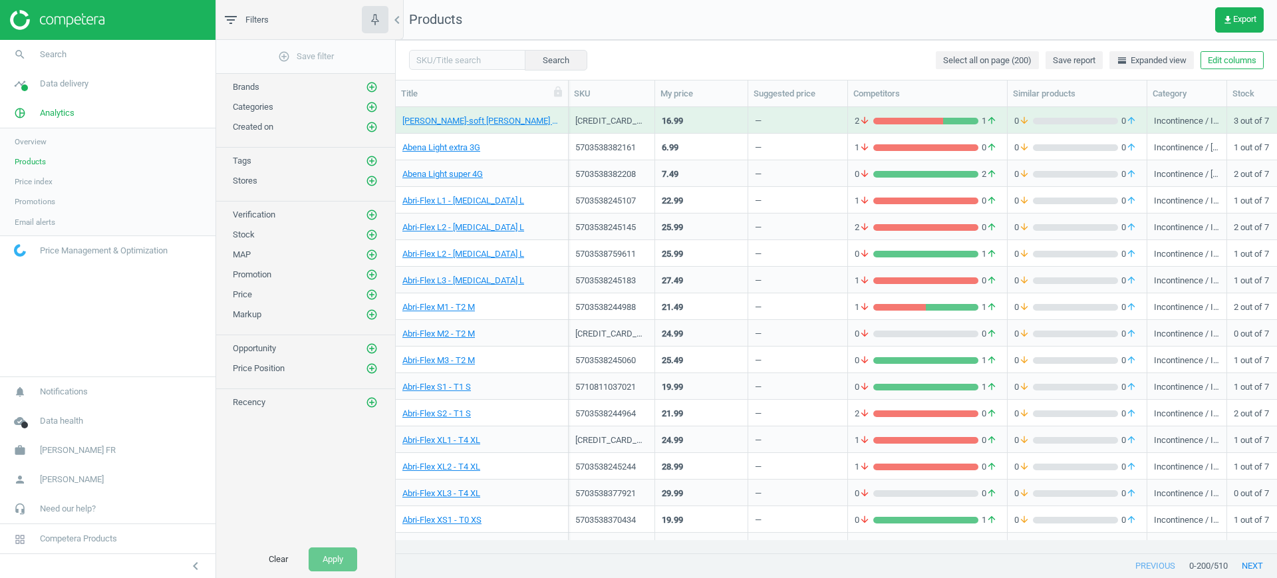
click at [647, 140] on div "5703538382161" at bounding box center [611, 146] width 73 height 23
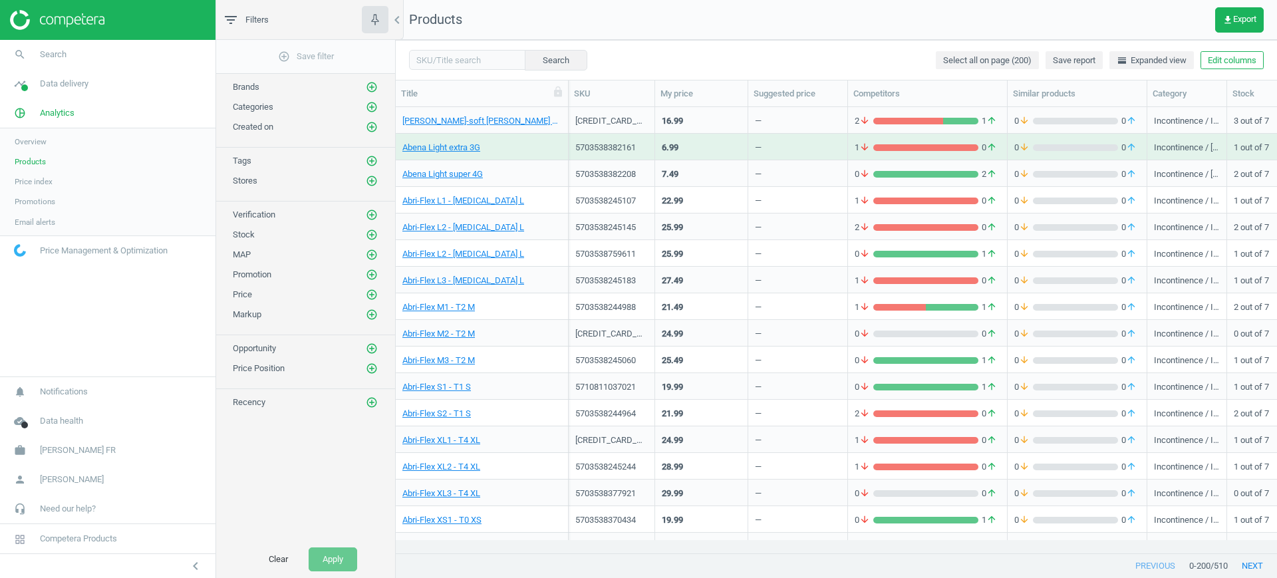
click at [647, 140] on div "5703538382161" at bounding box center [611, 146] width 73 height 23
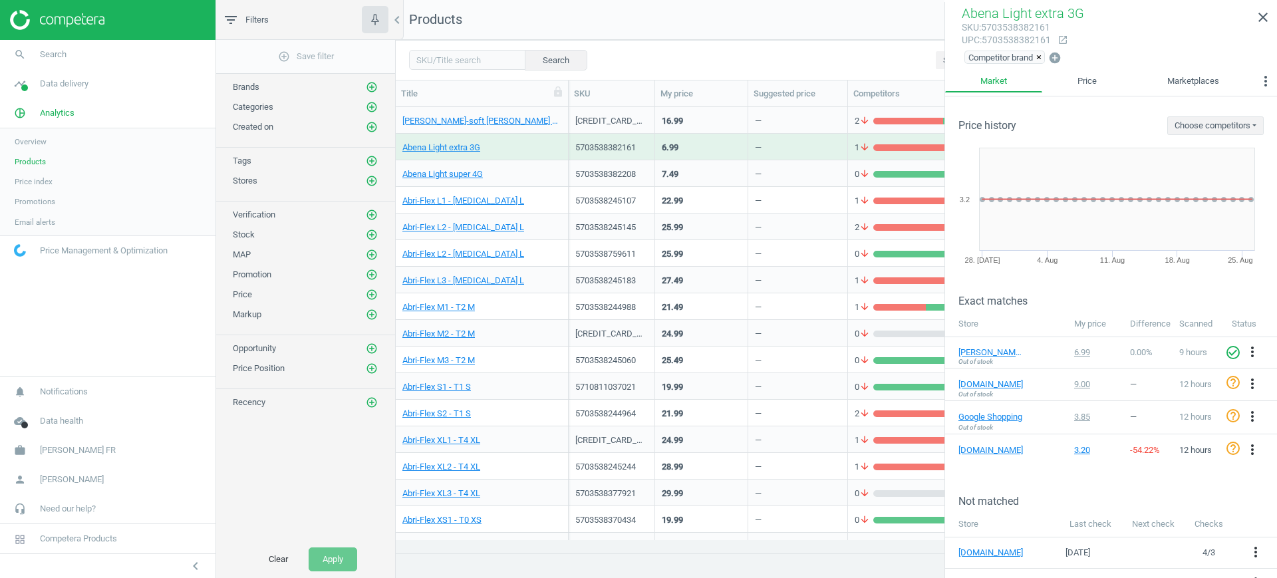
click at [643, 378] on div "5710811037021" at bounding box center [611, 386] width 73 height 23
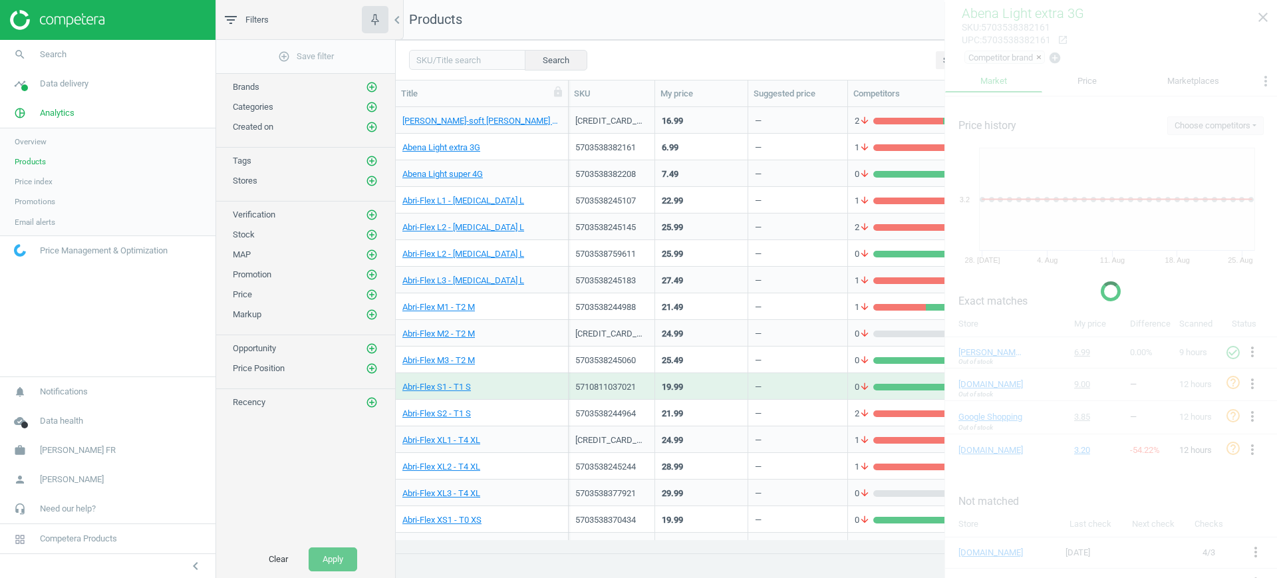
click at [643, 378] on div "5710811037021" at bounding box center [611, 386] width 73 height 23
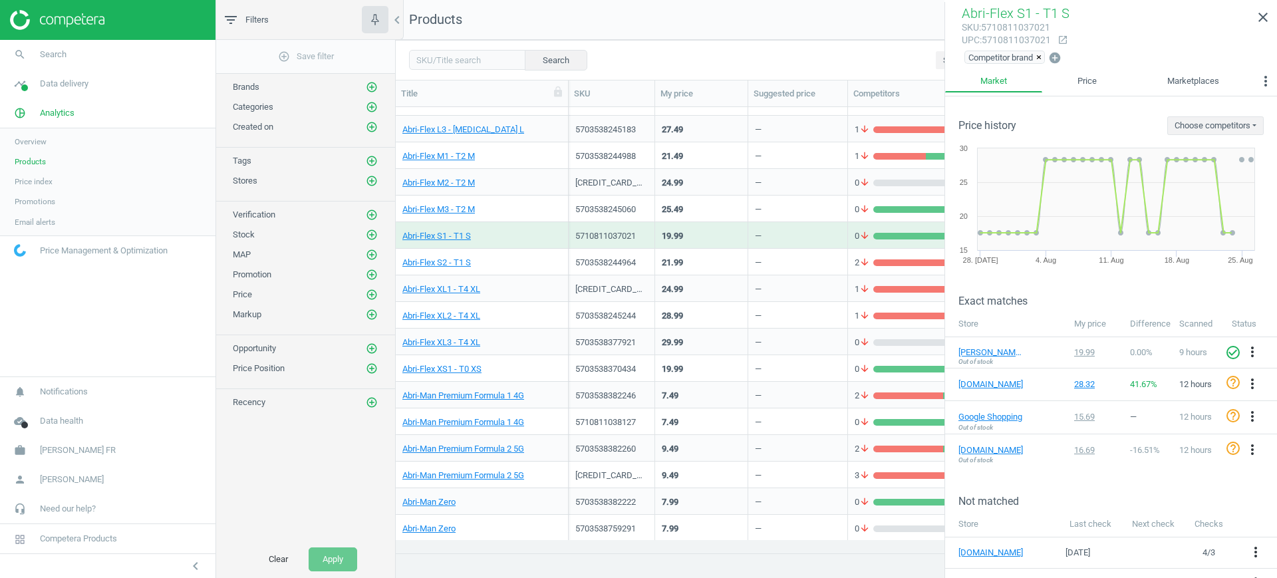
scroll to position [249, 0]
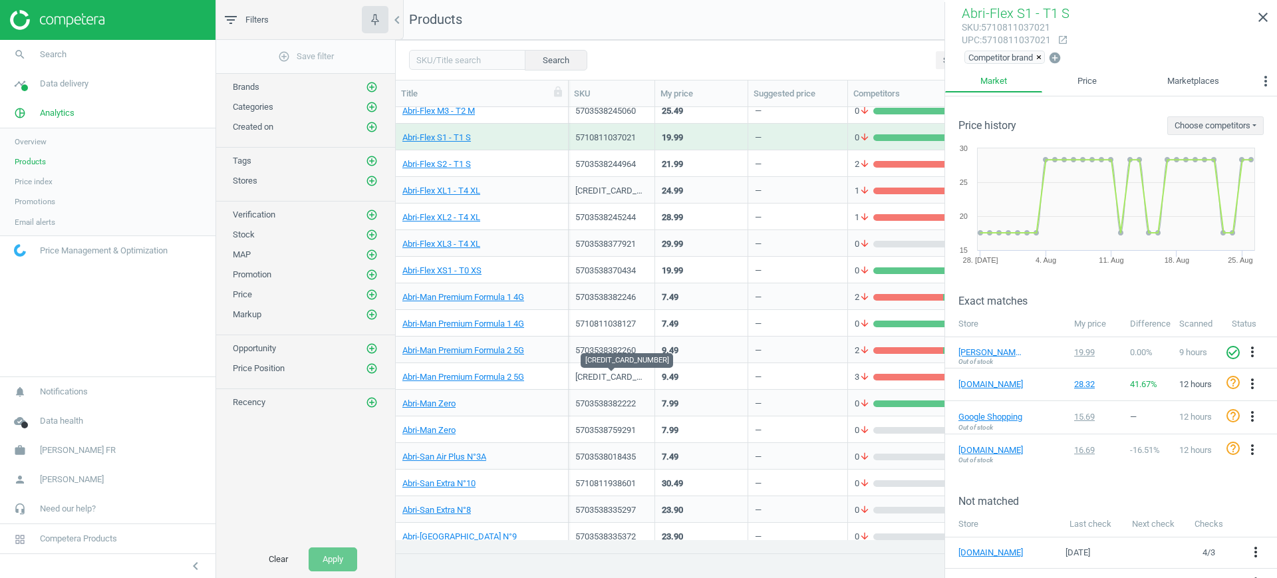
click at [629, 380] on div "[CREDIT_CARD_NUMBER]" at bounding box center [611, 377] width 73 height 12
click at [627, 380] on div "[CREDIT_CARD_NUMBER]" at bounding box center [611, 377] width 73 height 12
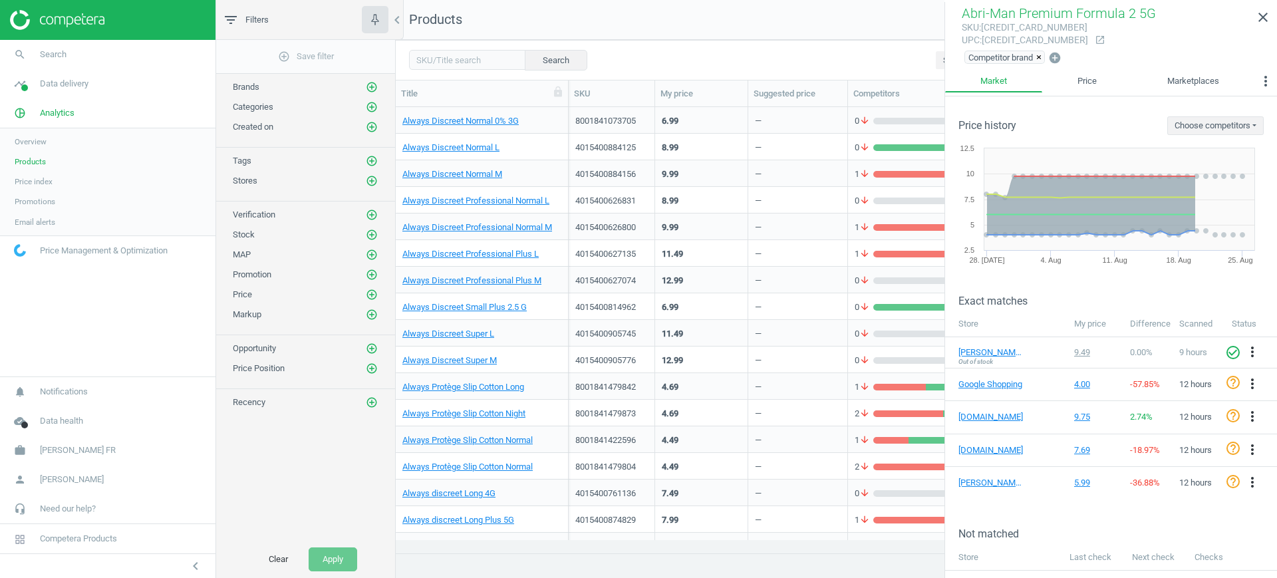
scroll to position [915, 0]
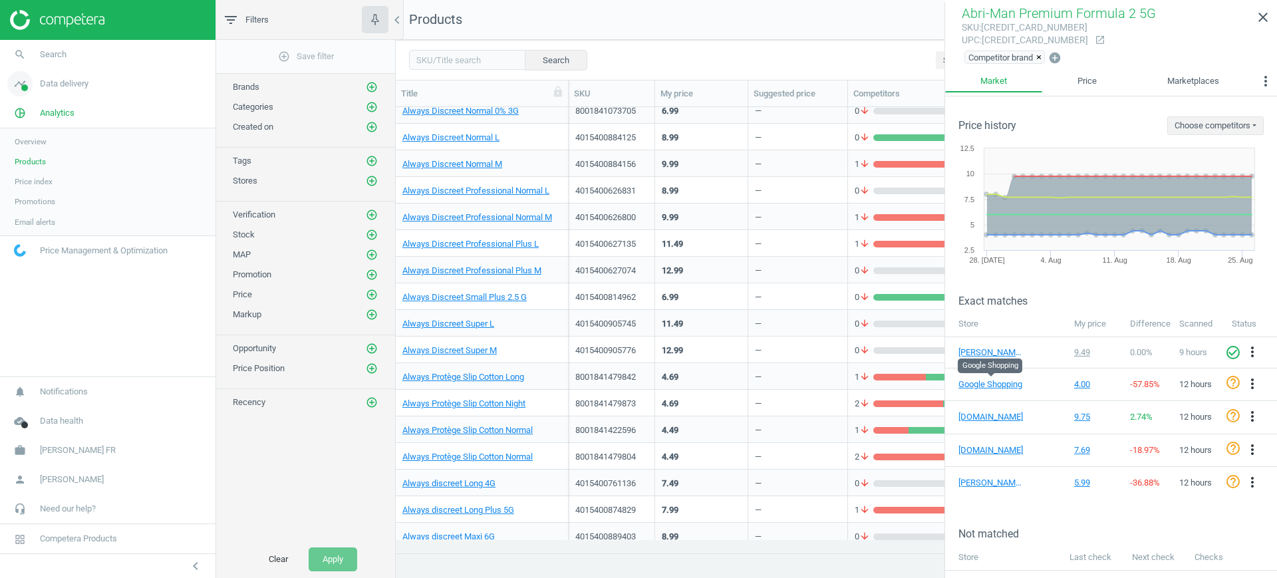
click at [29, 87] on icon "timeline" at bounding box center [19, 83] width 25 height 25
click at [38, 192] on link "Stores" at bounding box center [108, 193] width 216 height 20
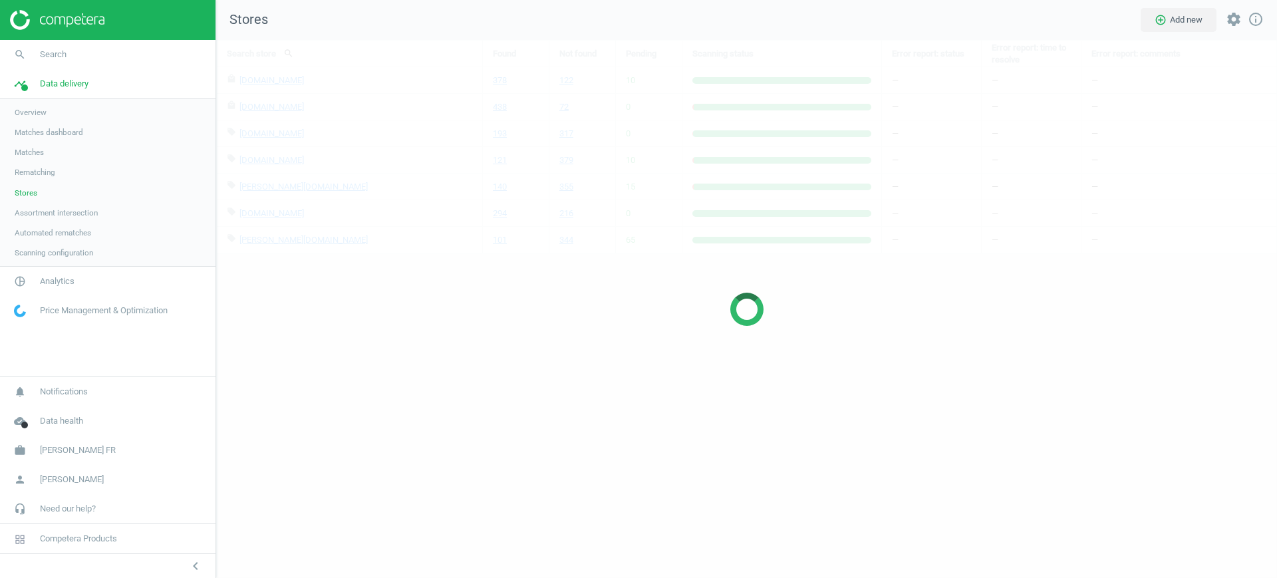
scroll to position [564, 1087]
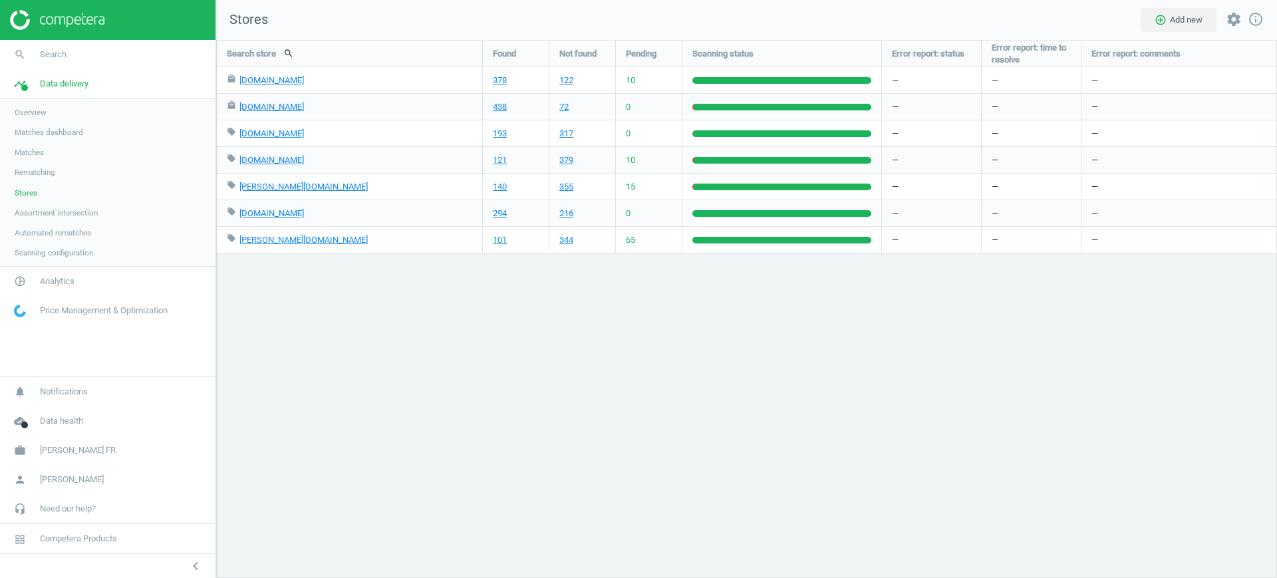
click at [37, 154] on span "Matches" at bounding box center [29, 152] width 29 height 11
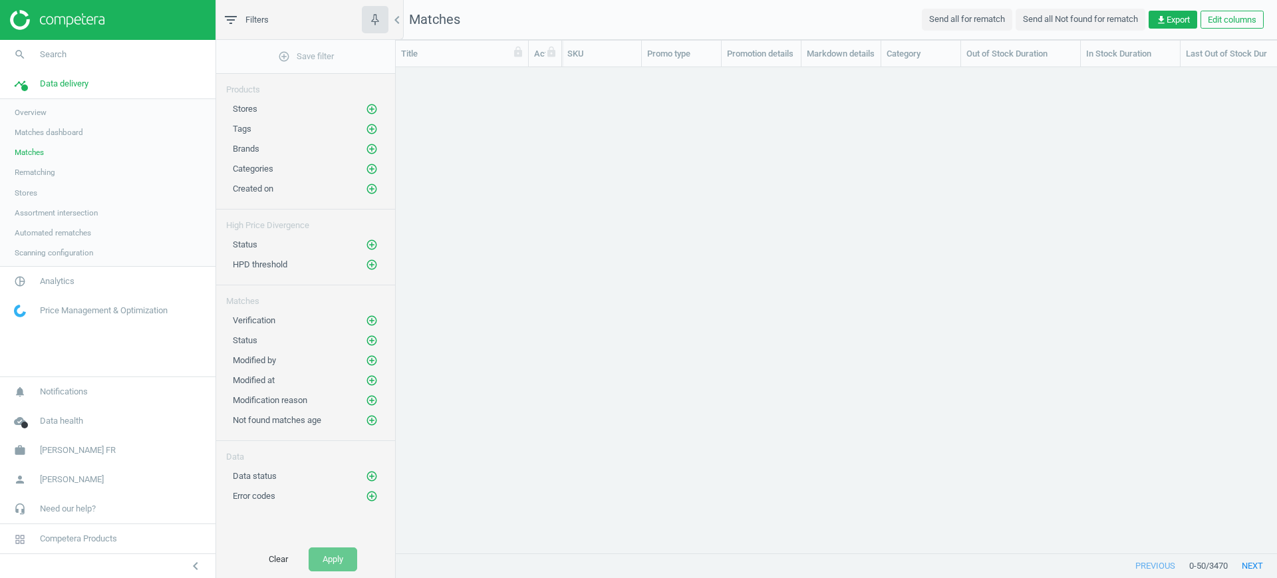
scroll to position [460, 869]
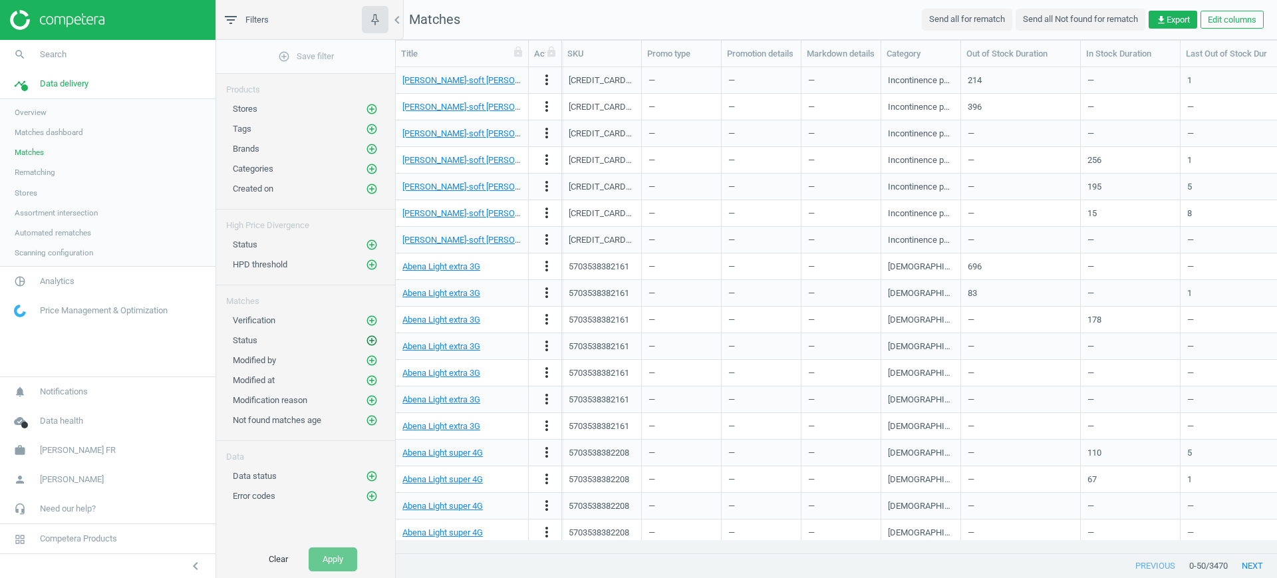
click at [373, 343] on icon "add_circle_outline" at bounding box center [372, 341] width 12 height 12
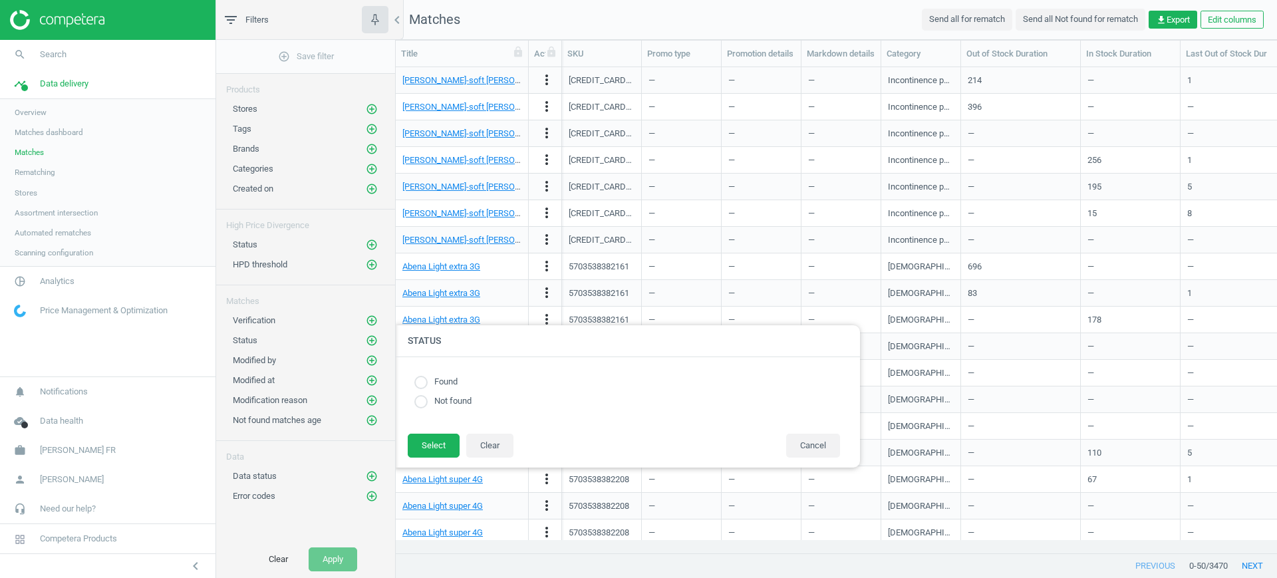
click at [440, 381] on label "Found" at bounding box center [443, 382] width 30 height 13
click at [423, 379] on input "radio" at bounding box center [420, 382] width 13 height 13
radio input "true"
click at [426, 452] on button "Select" at bounding box center [434, 446] width 52 height 24
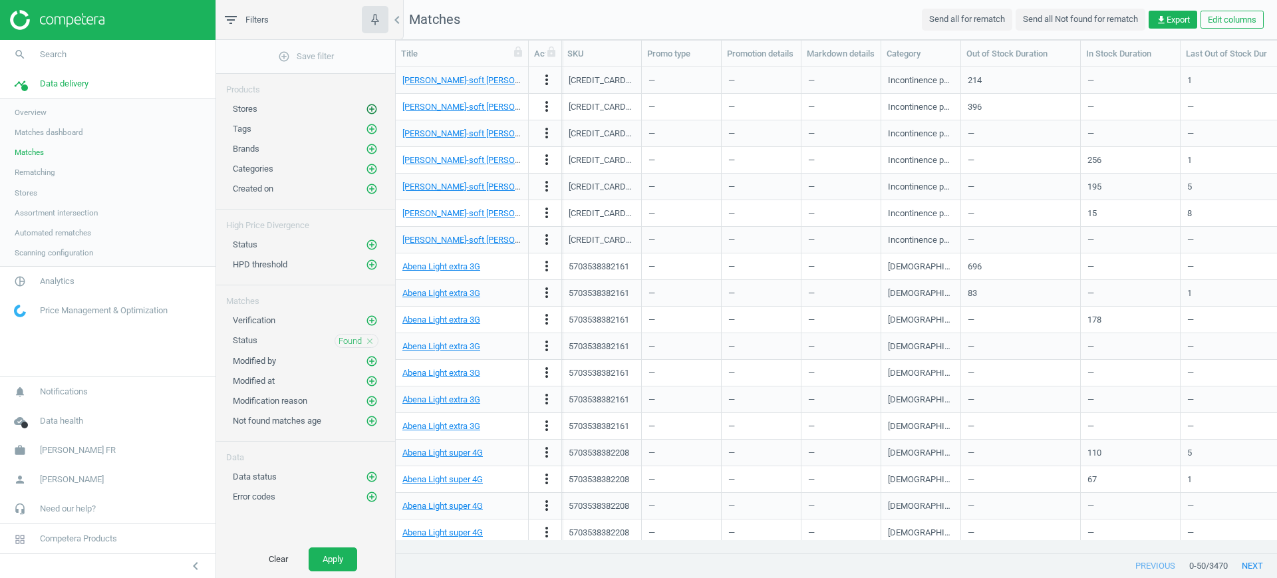
click at [371, 108] on icon "add_circle_outline" at bounding box center [372, 109] width 12 height 12
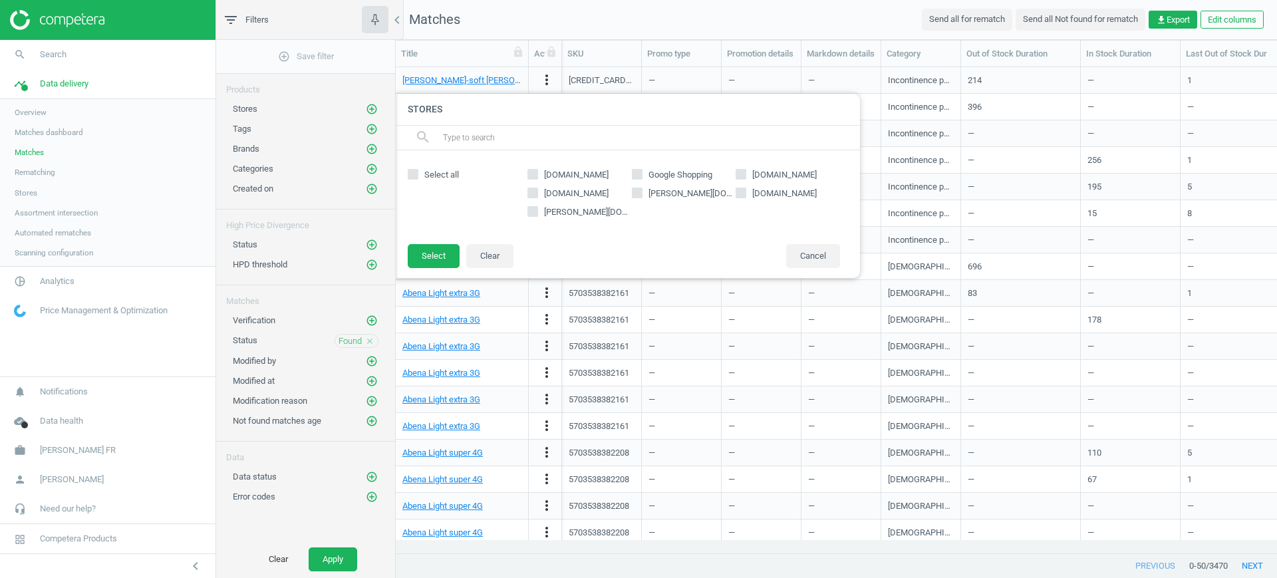
click at [695, 172] on span "Google Shopping" at bounding box center [680, 175] width 69 height 12
click at [641, 172] on input "Google Shopping" at bounding box center [637, 174] width 9 height 9
checkbox input "true"
click at [435, 254] on button "Select" at bounding box center [434, 256] width 52 height 24
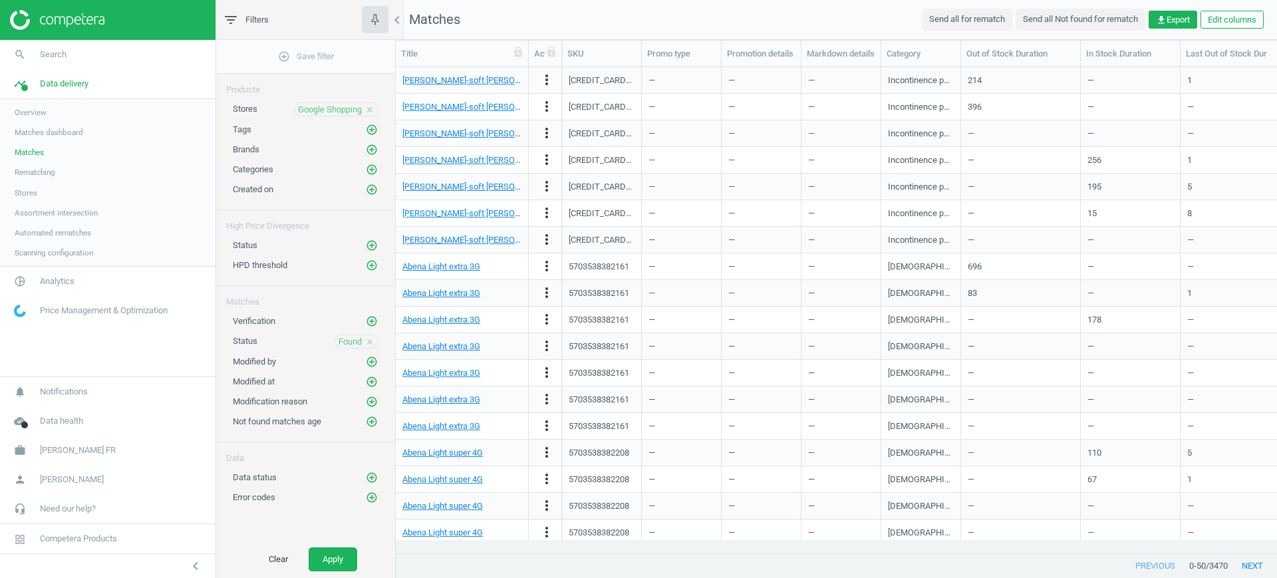
click at [330, 575] on div "Clear Apply" at bounding box center [305, 559] width 179 height 37
click at [338, 557] on button "Apply" at bounding box center [333, 560] width 49 height 24
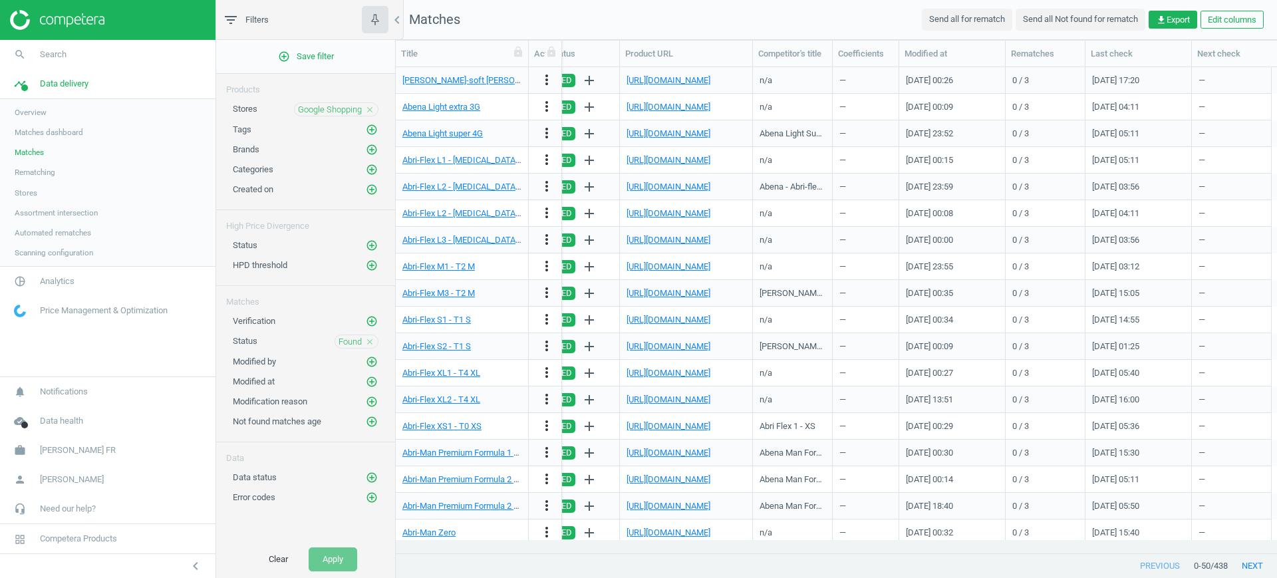
scroll to position [0, 1585]
click at [821, 375] on div "n/a" at bounding box center [793, 372] width 66 height 23
click at [548, 399] on icon "more_vert" at bounding box center [547, 399] width 16 height 16
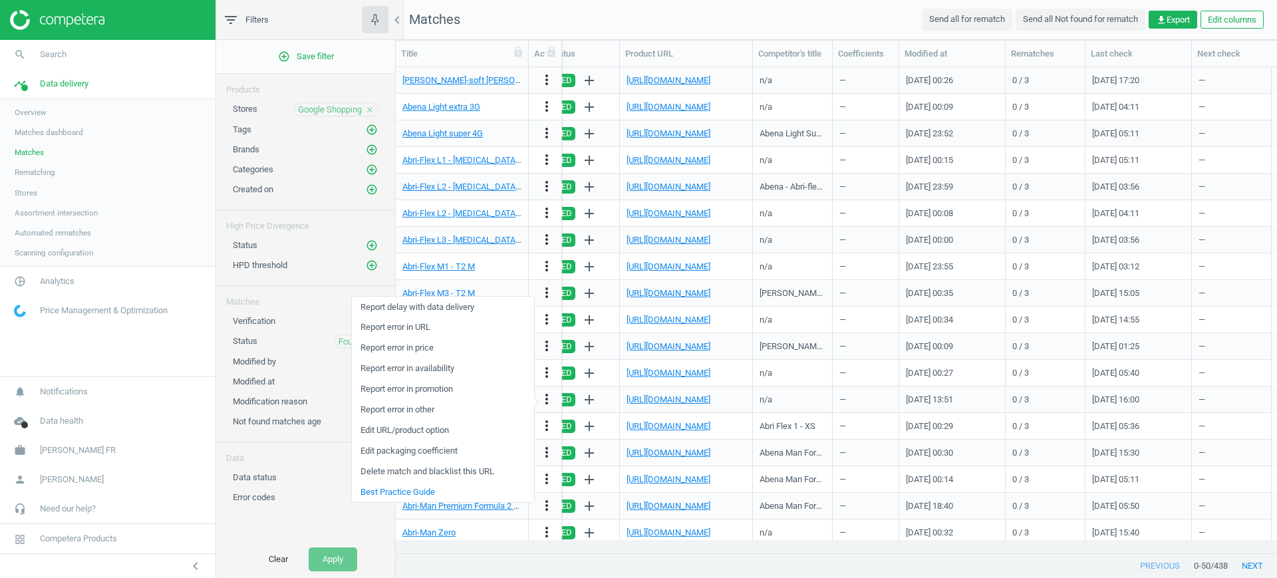
click at [431, 373] on link "Report error in availability" at bounding box center [443, 369] width 182 height 21
